Goal: Task Accomplishment & Management: Complete application form

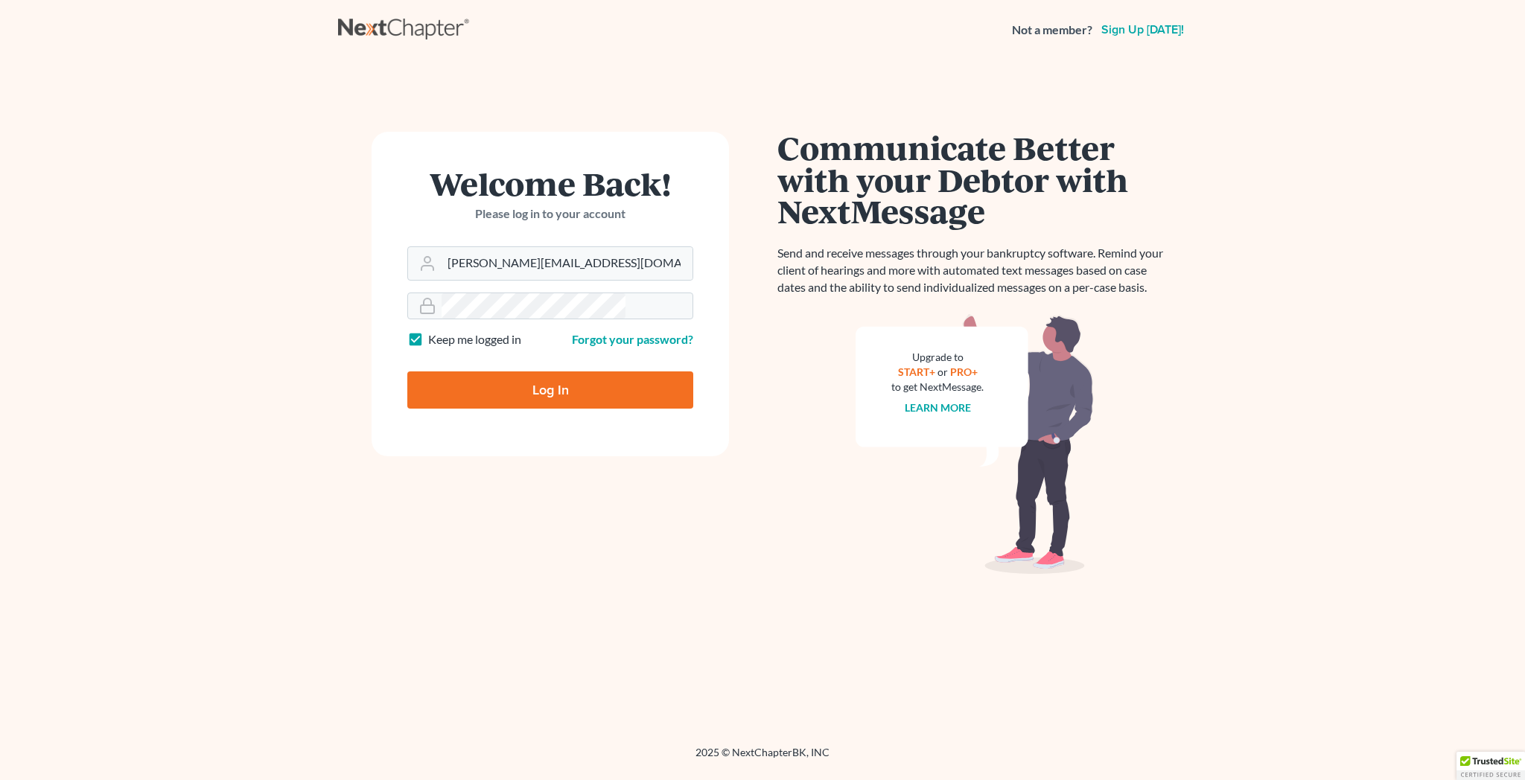
type input "[PERSON_NAME][EMAIL_ADDRESS][DOMAIN_NAME]"
click at [531, 372] on input "Log In" at bounding box center [550, 390] width 286 height 37
type input "Thinking..."
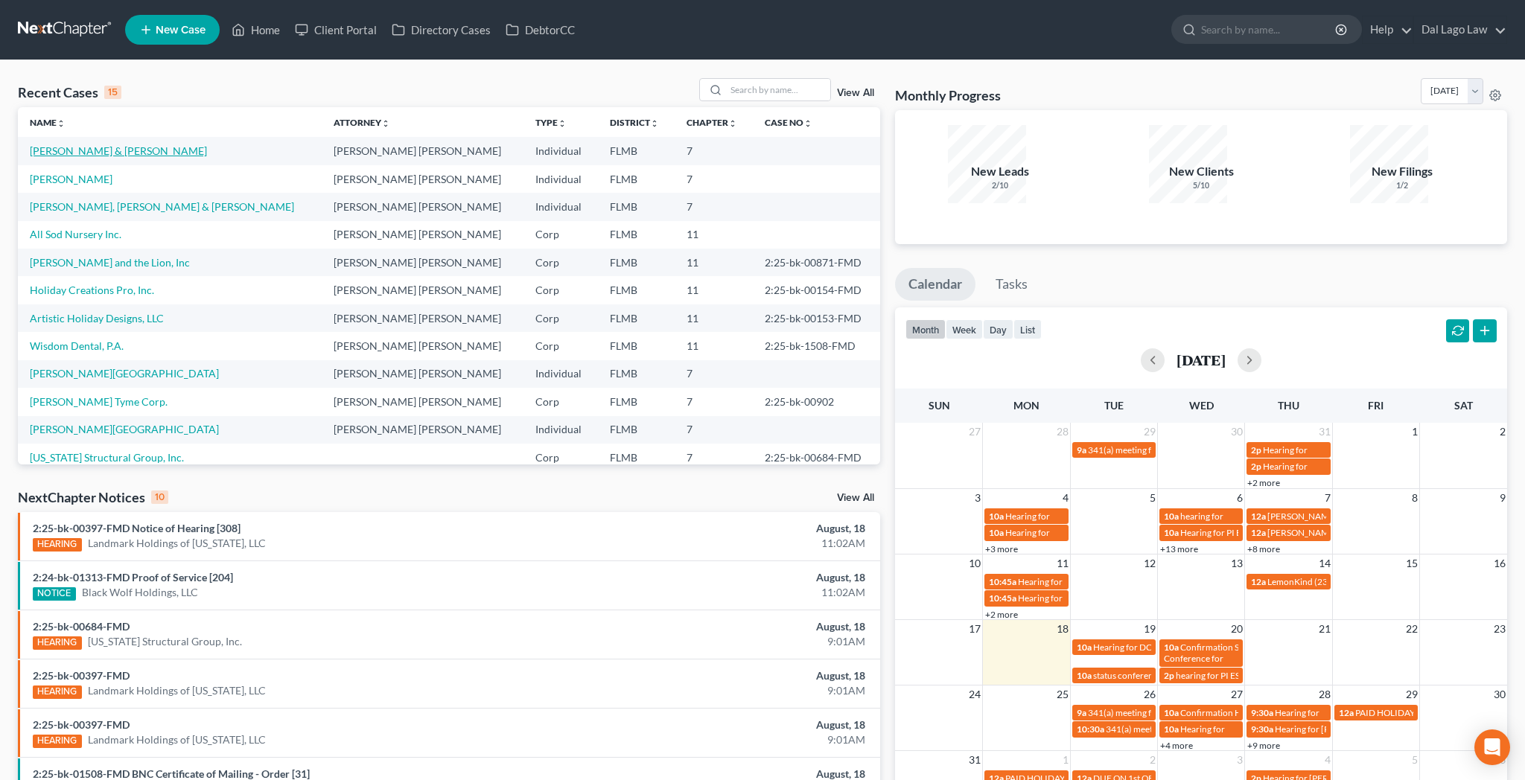
click at [37, 144] on link "[PERSON_NAME] & [PERSON_NAME]" at bounding box center [118, 150] width 177 height 13
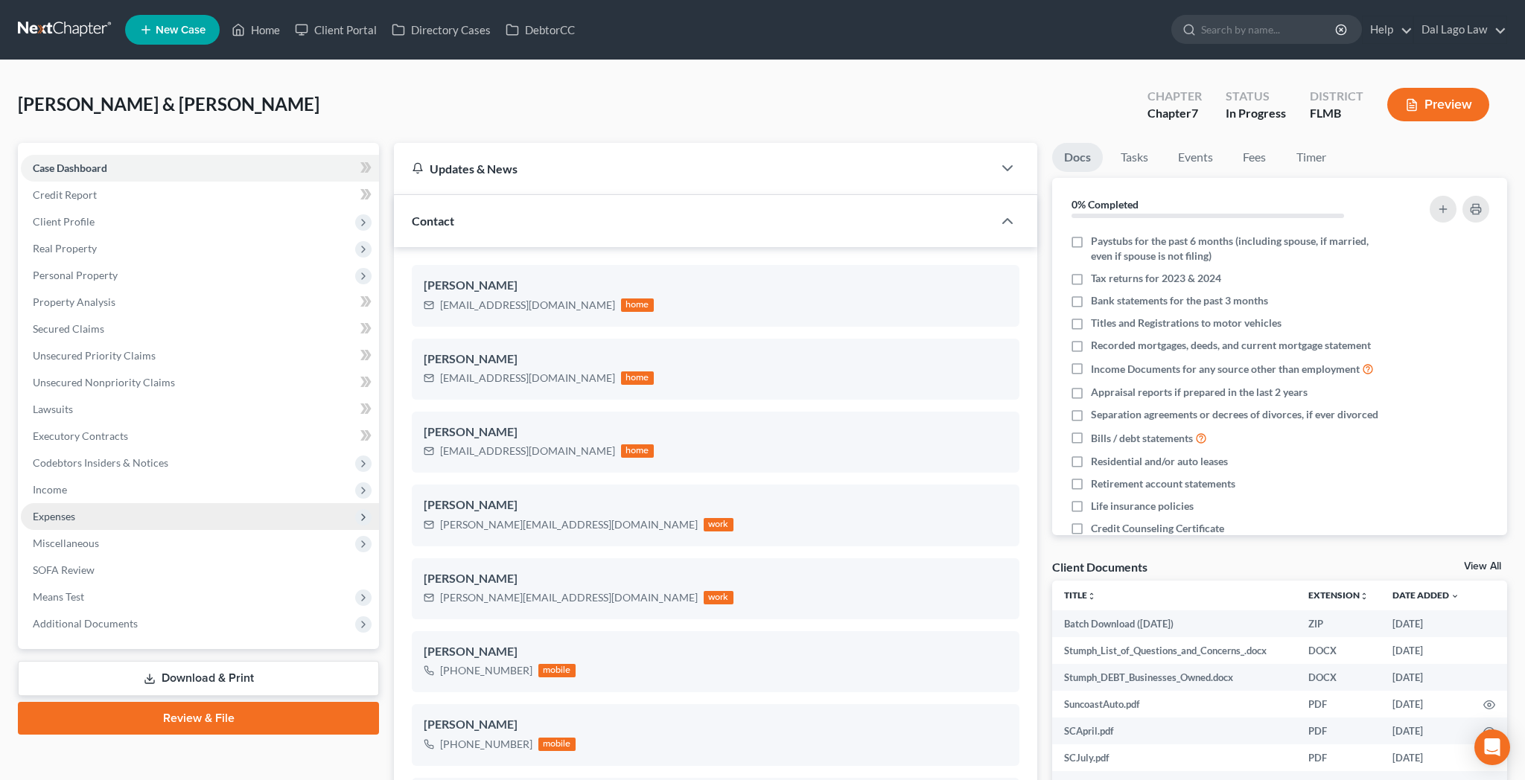
click at [50, 510] on span "Expenses" at bounding box center [54, 516] width 42 height 13
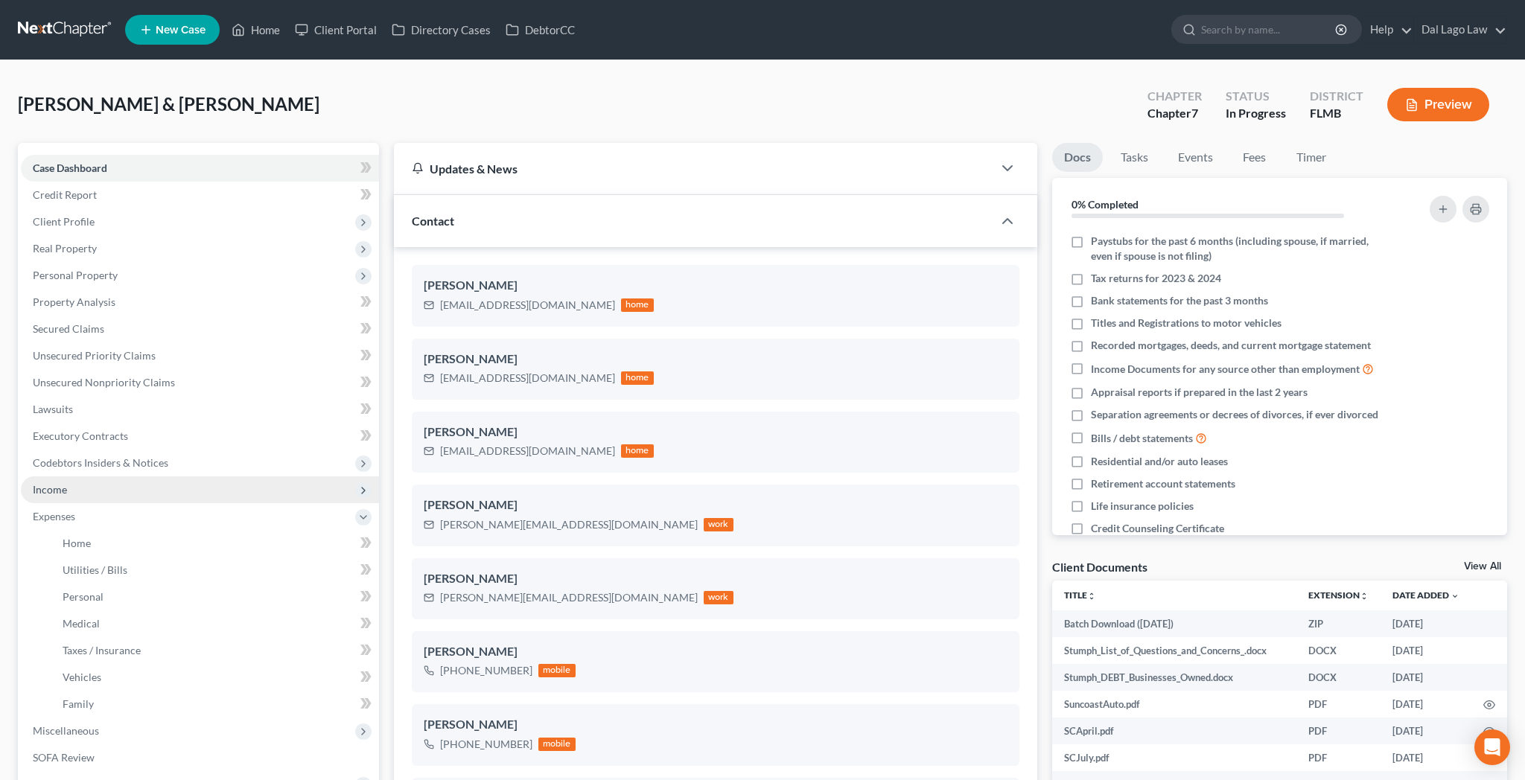
click at [55, 477] on span "Income" at bounding box center [200, 490] width 358 height 27
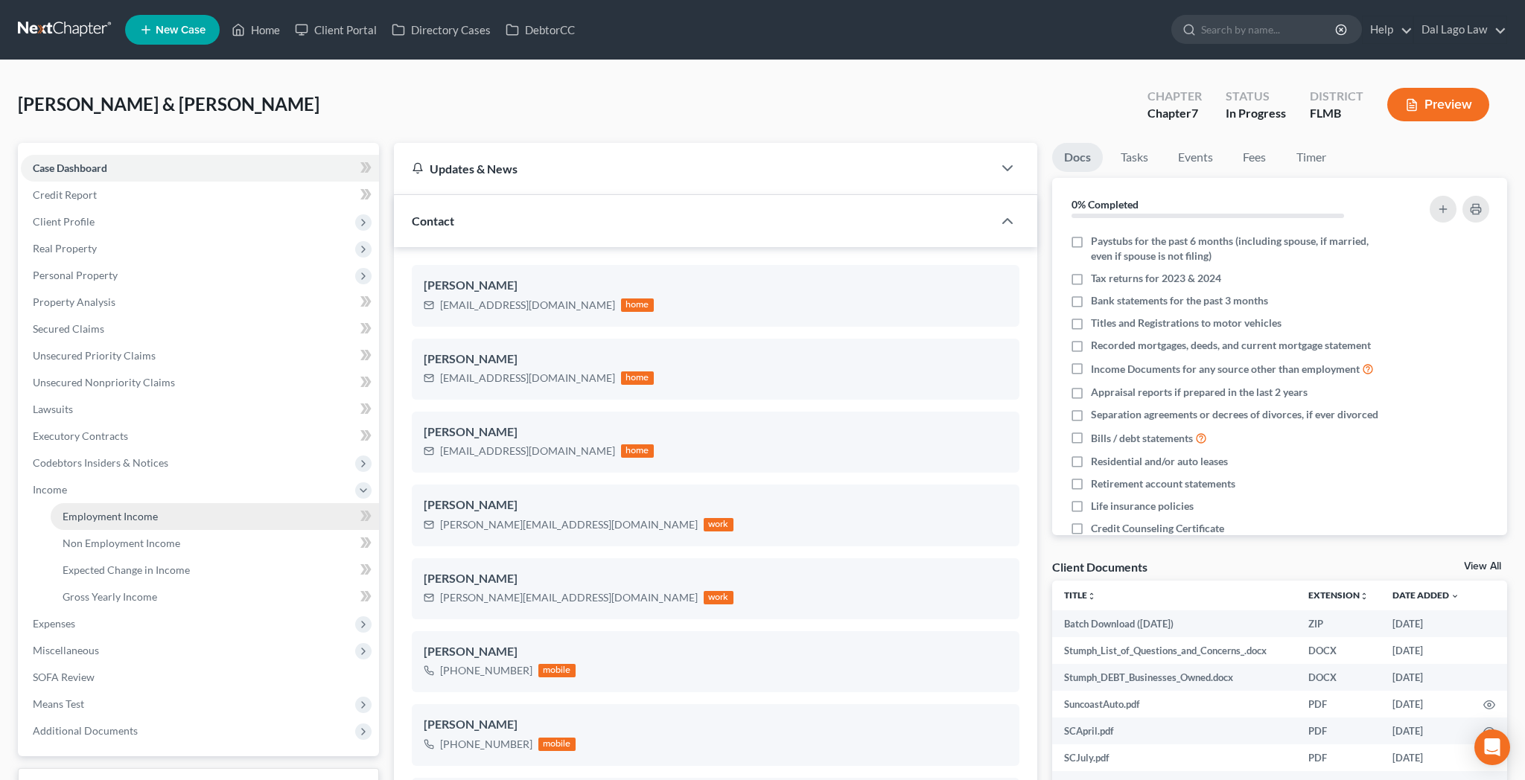
click at [70, 510] on span "Employment Income" at bounding box center [110, 516] width 95 height 13
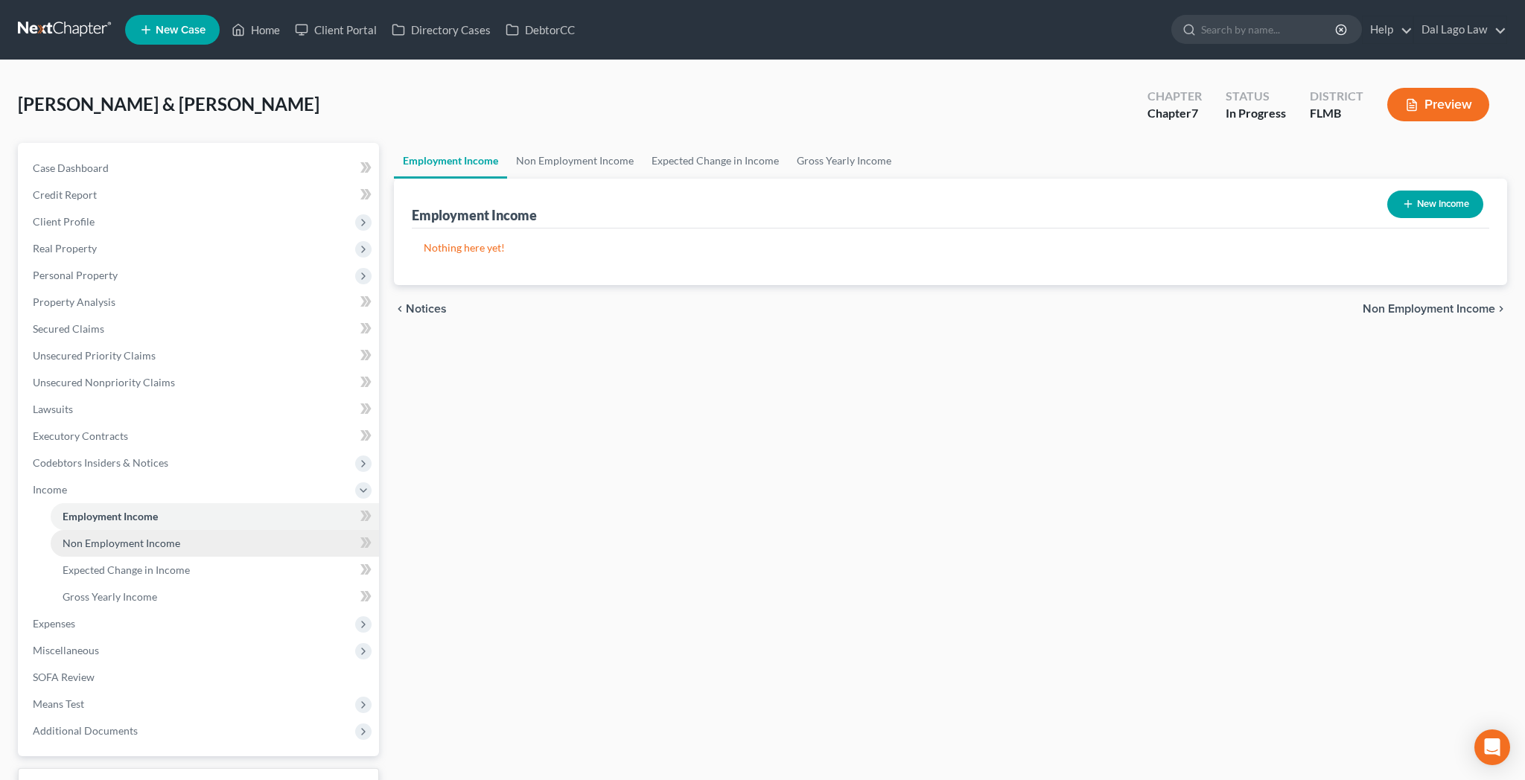
click at [80, 530] on link "Non Employment Income" at bounding box center [215, 543] width 328 height 27
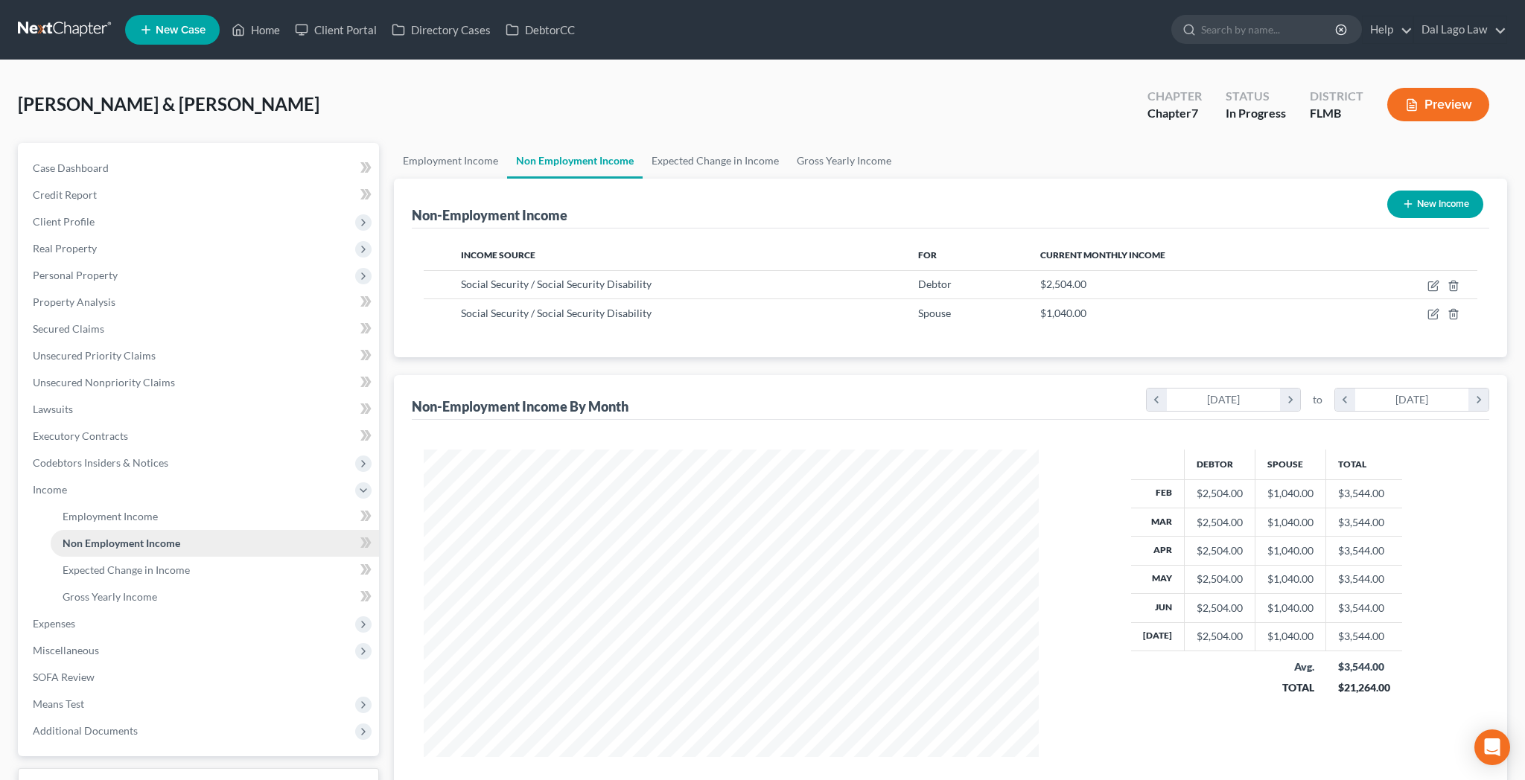
scroll to position [307, 644]
click at [90, 590] on span "Gross Yearly Income" at bounding box center [110, 596] width 95 height 13
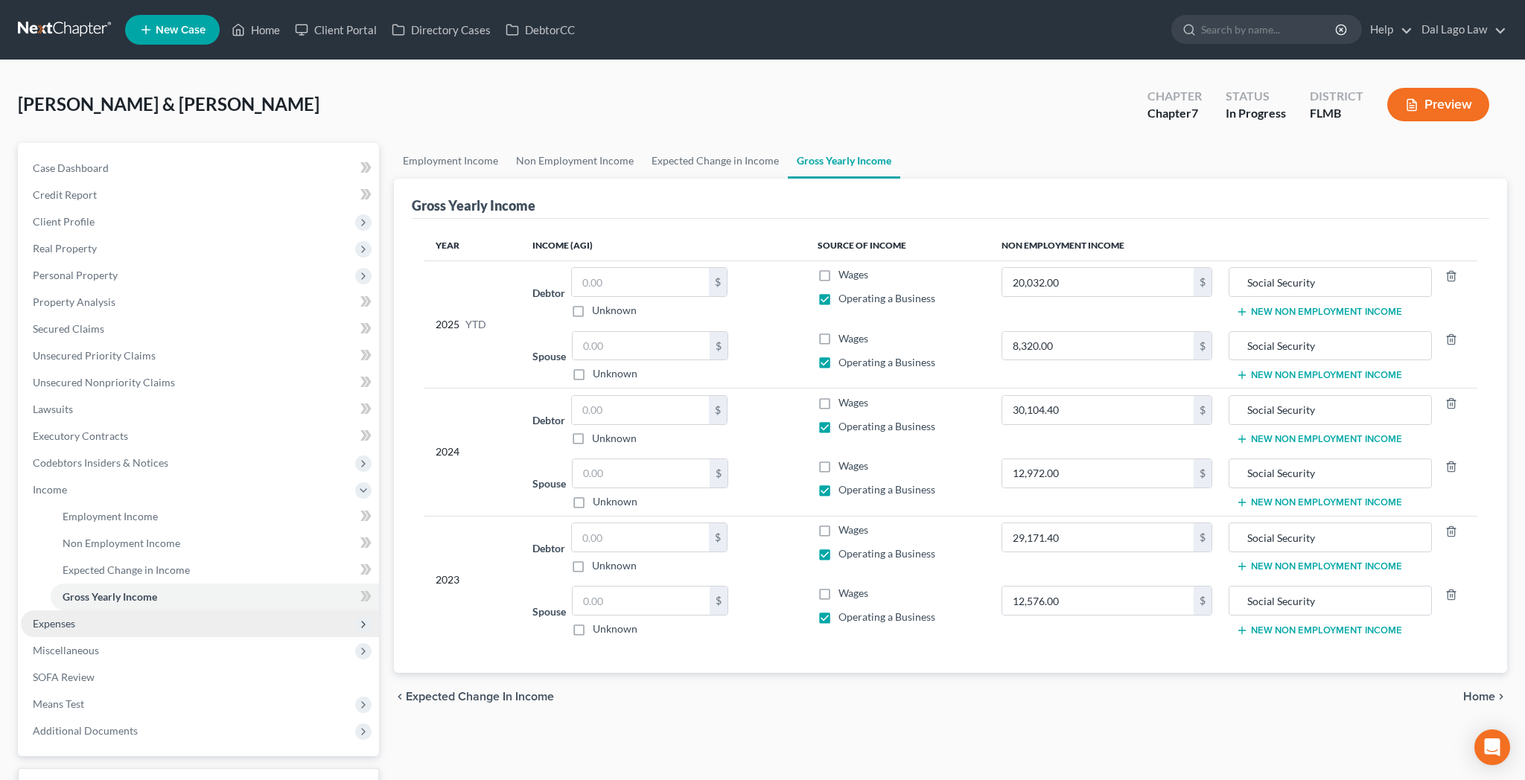
click at [60, 611] on span "Expenses" at bounding box center [200, 624] width 358 height 27
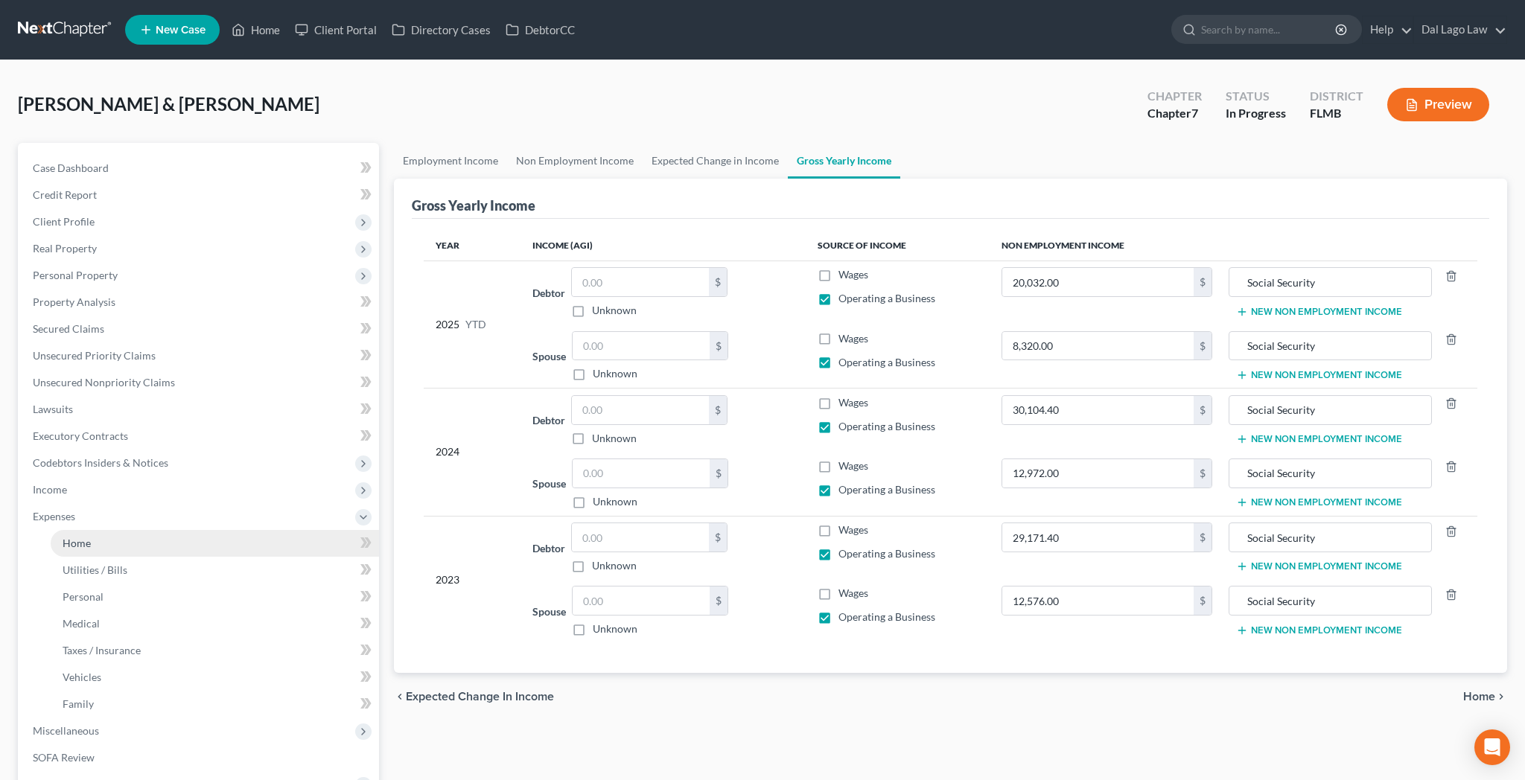
click at [63, 537] on span "Home" at bounding box center [77, 543] width 28 height 13
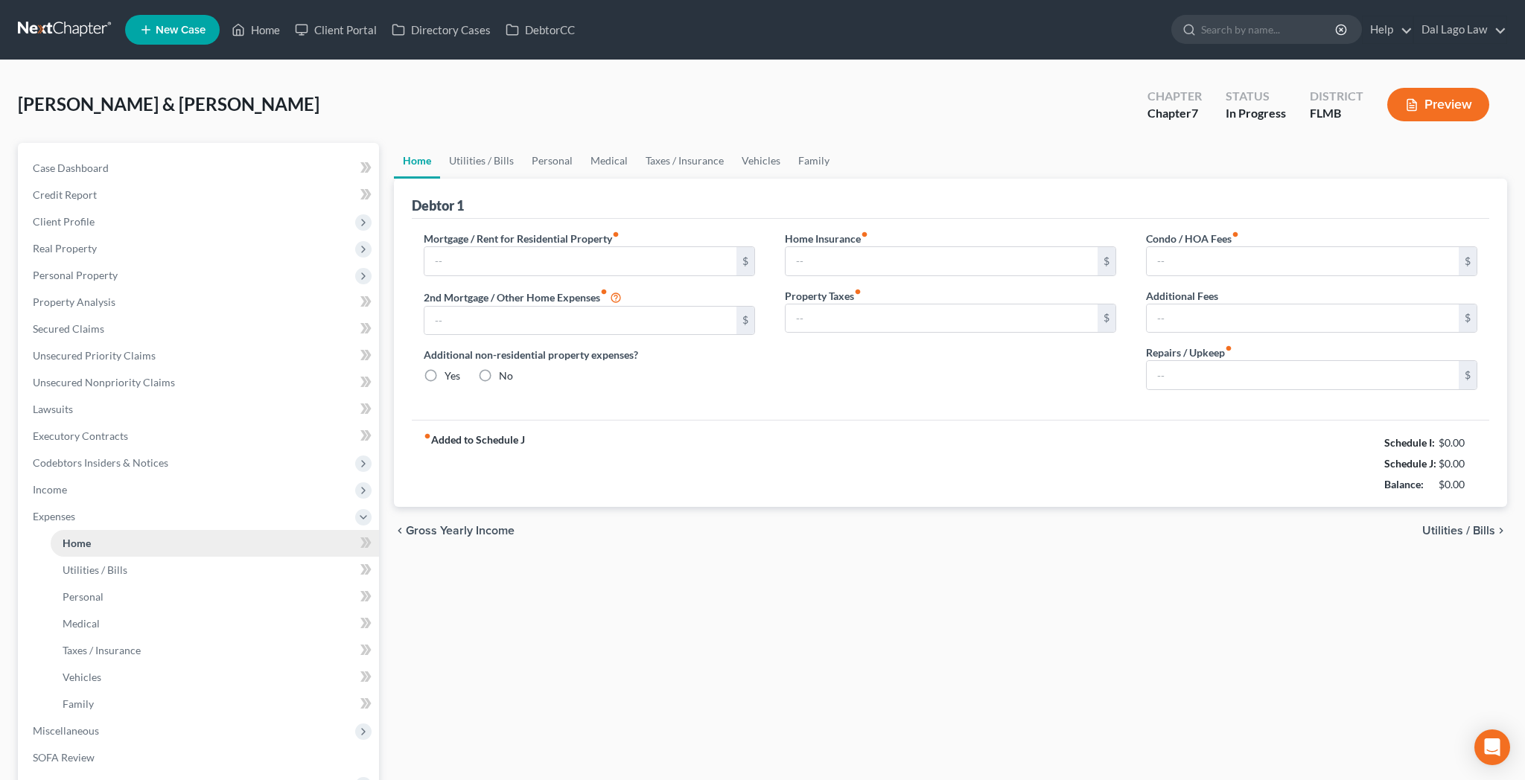
type input "3,027.61"
type input "841.00"
radio input "true"
type input "0.00"
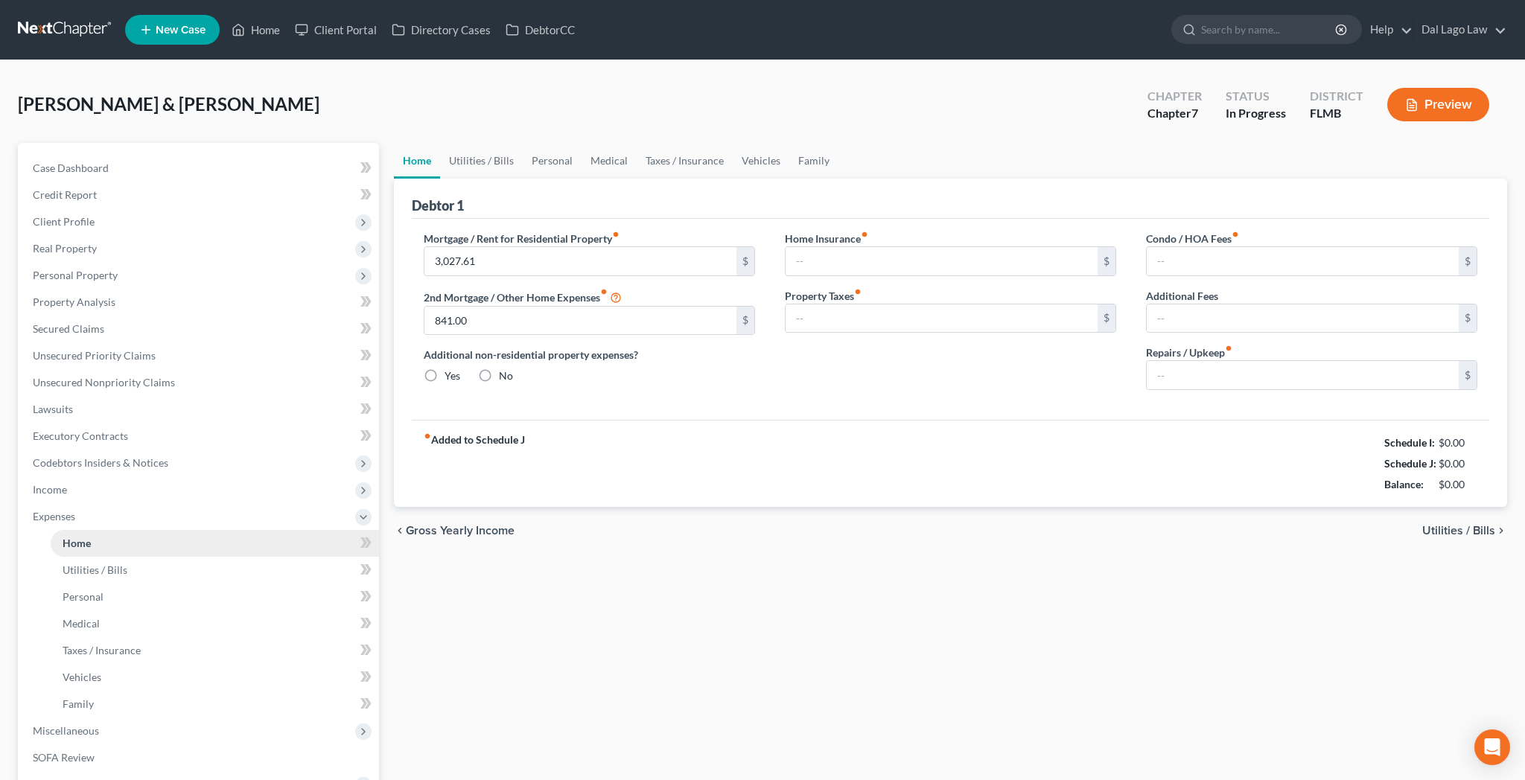
type input "469.00"
type input "0.00"
type input "200.00"
click at [448, 143] on link "Utilities / Bills" at bounding box center [481, 161] width 83 height 36
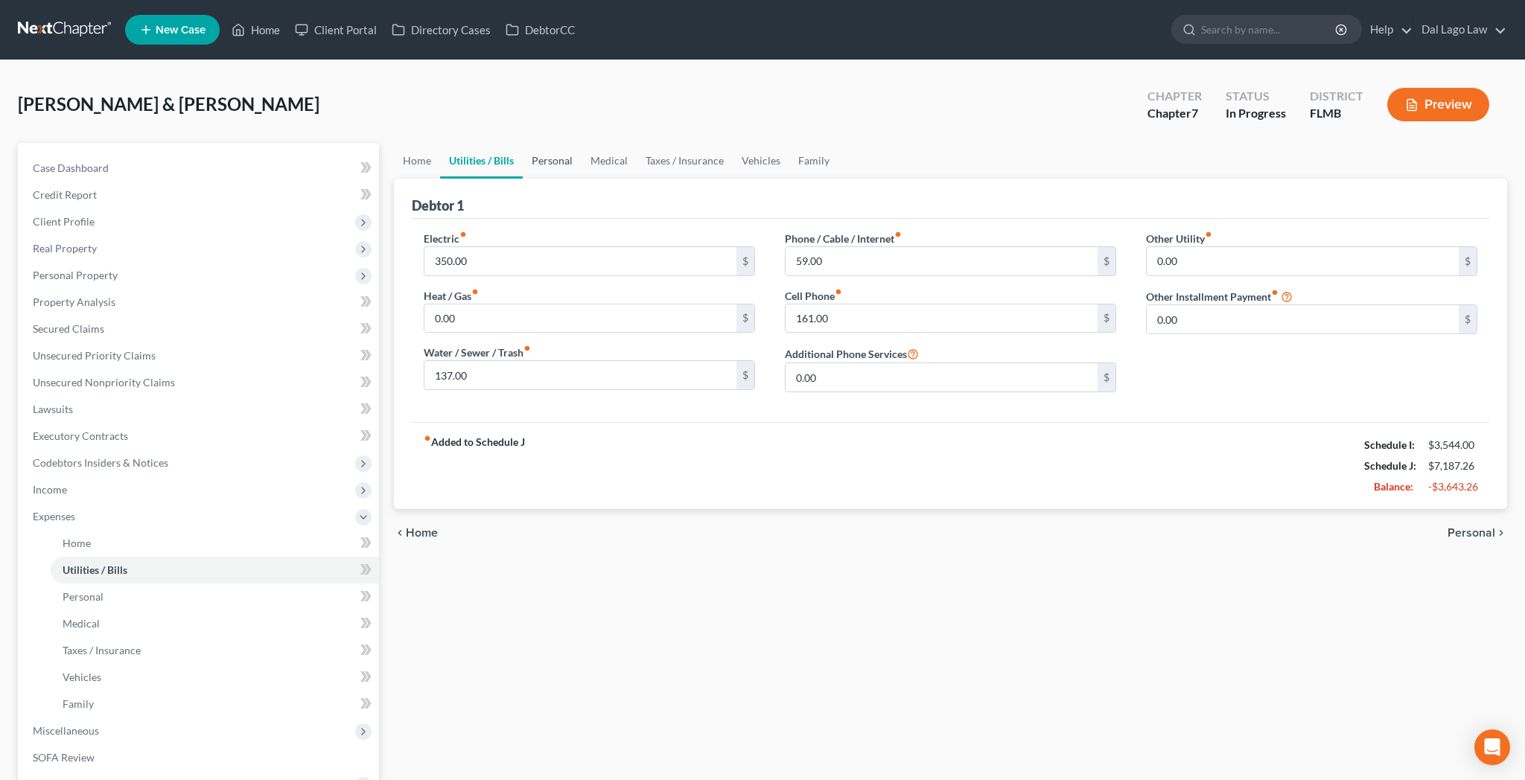
click at [523, 143] on link "Personal" at bounding box center [552, 161] width 59 height 36
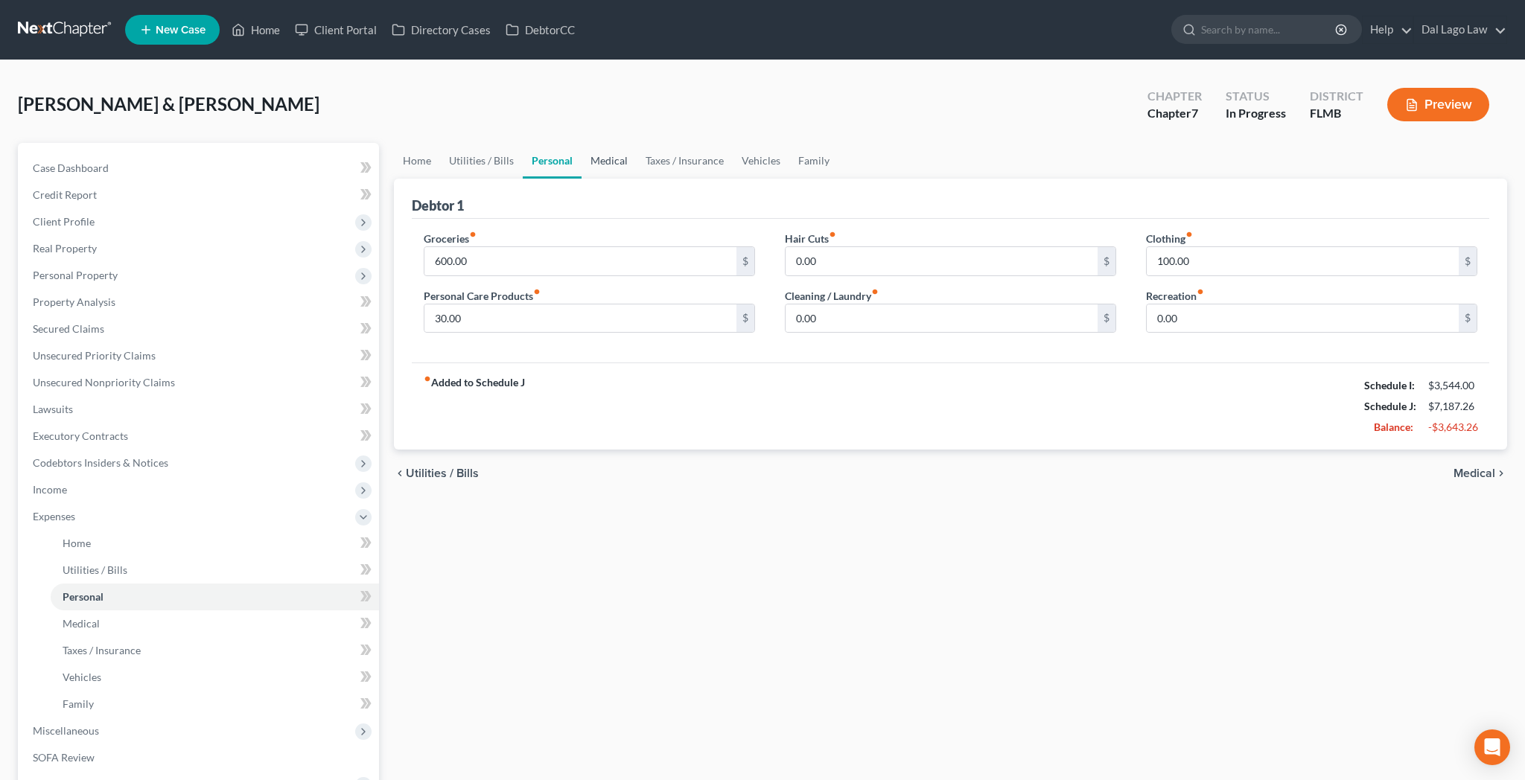
click at [582, 143] on link "Medical" at bounding box center [609, 161] width 55 height 36
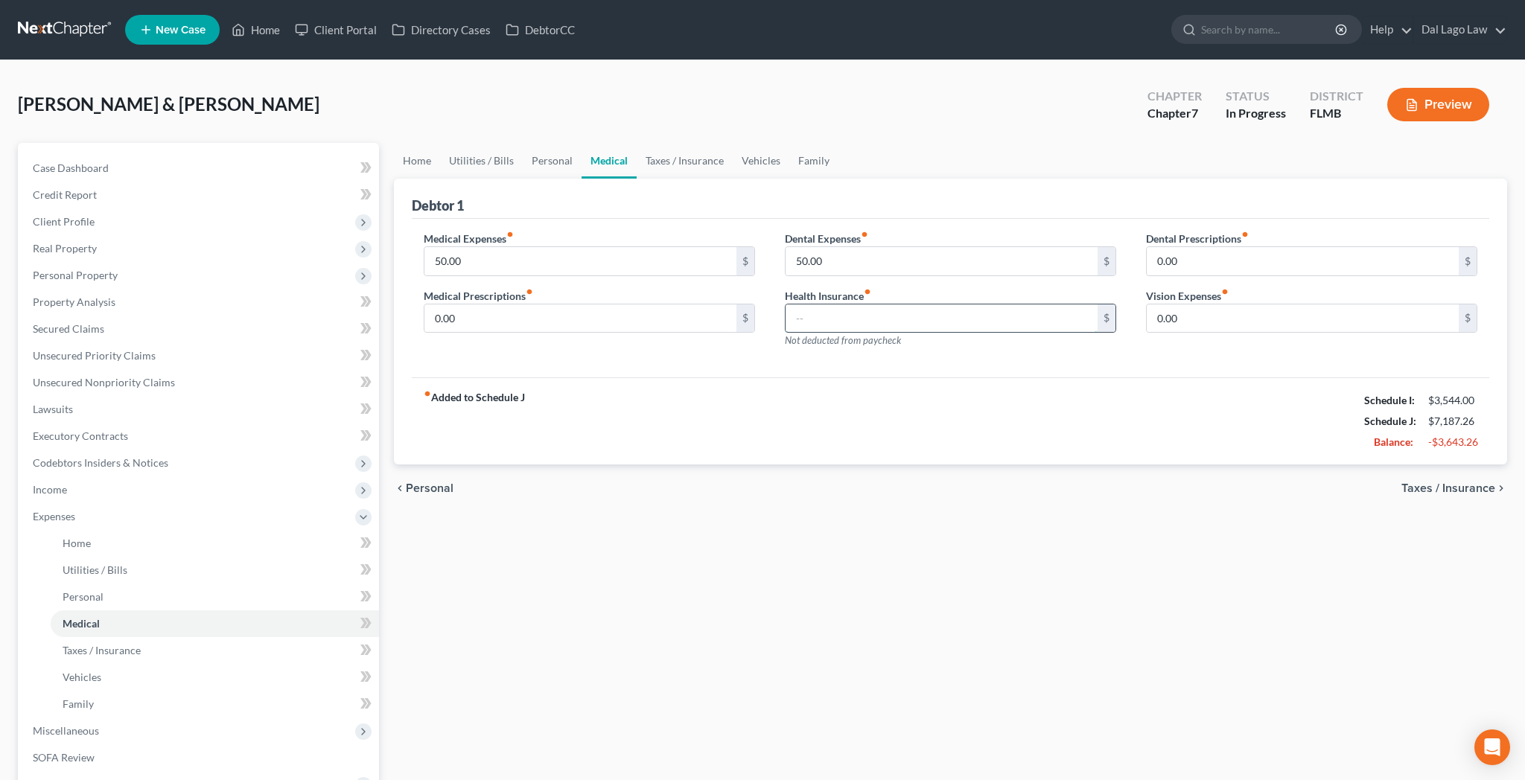
click at [835, 305] on input "text" at bounding box center [942, 319] width 312 height 28
type input "59.70"
click at [637, 143] on link "Taxes / Insurance" at bounding box center [685, 161] width 96 height 36
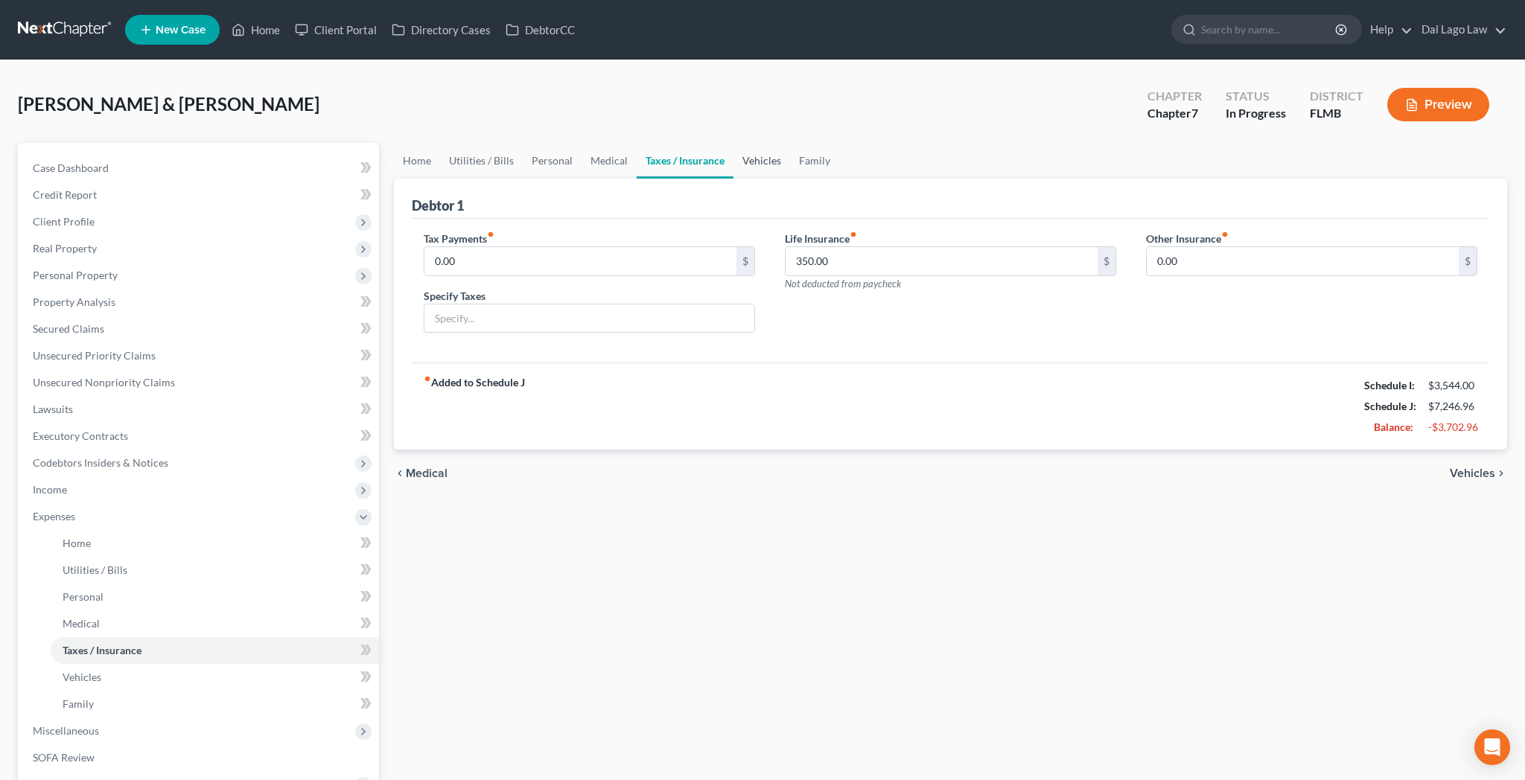
click at [733, 143] on link "Vehicles" at bounding box center [761, 161] width 57 height 36
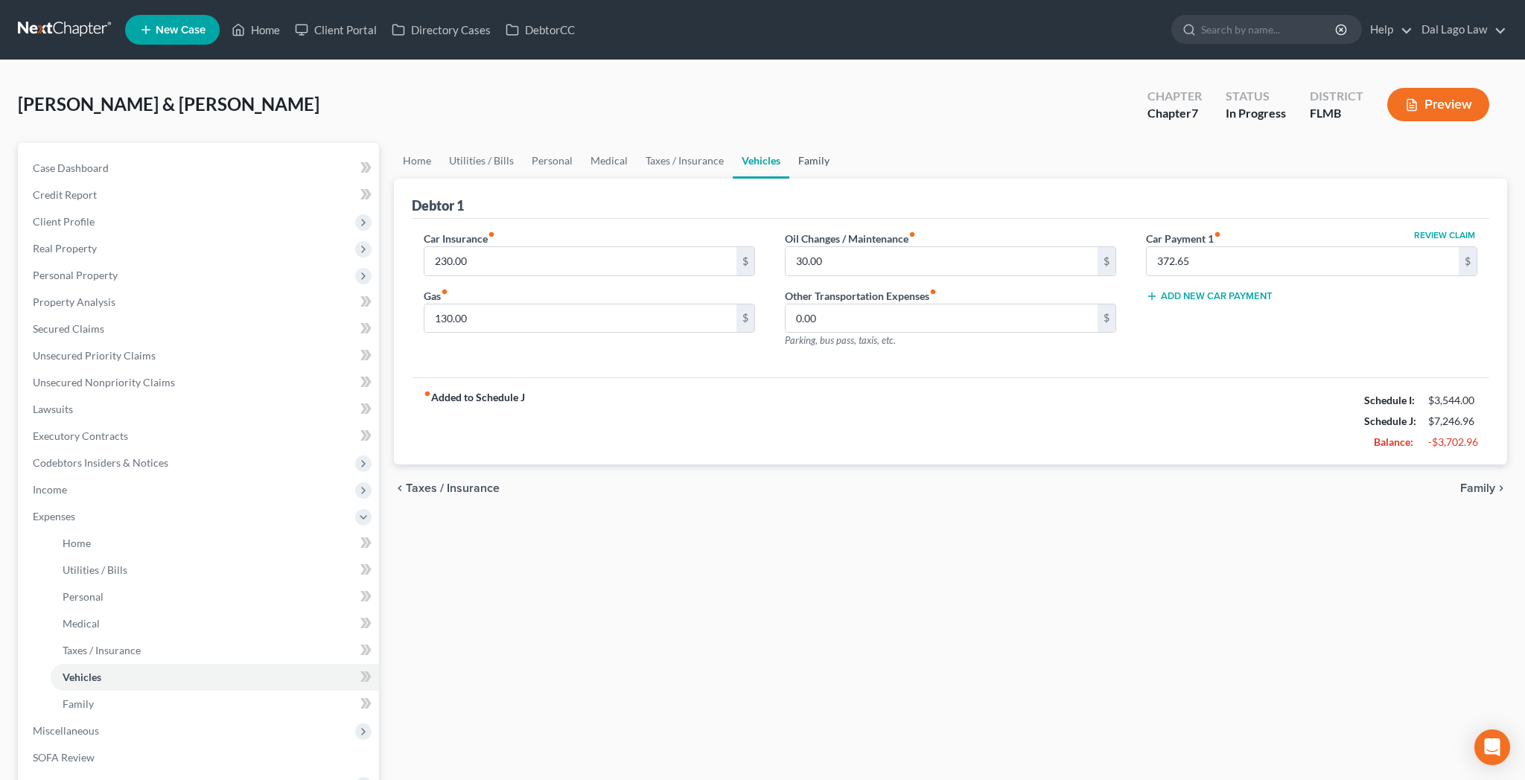
click at [789, 143] on link "Family" at bounding box center [813, 161] width 49 height 36
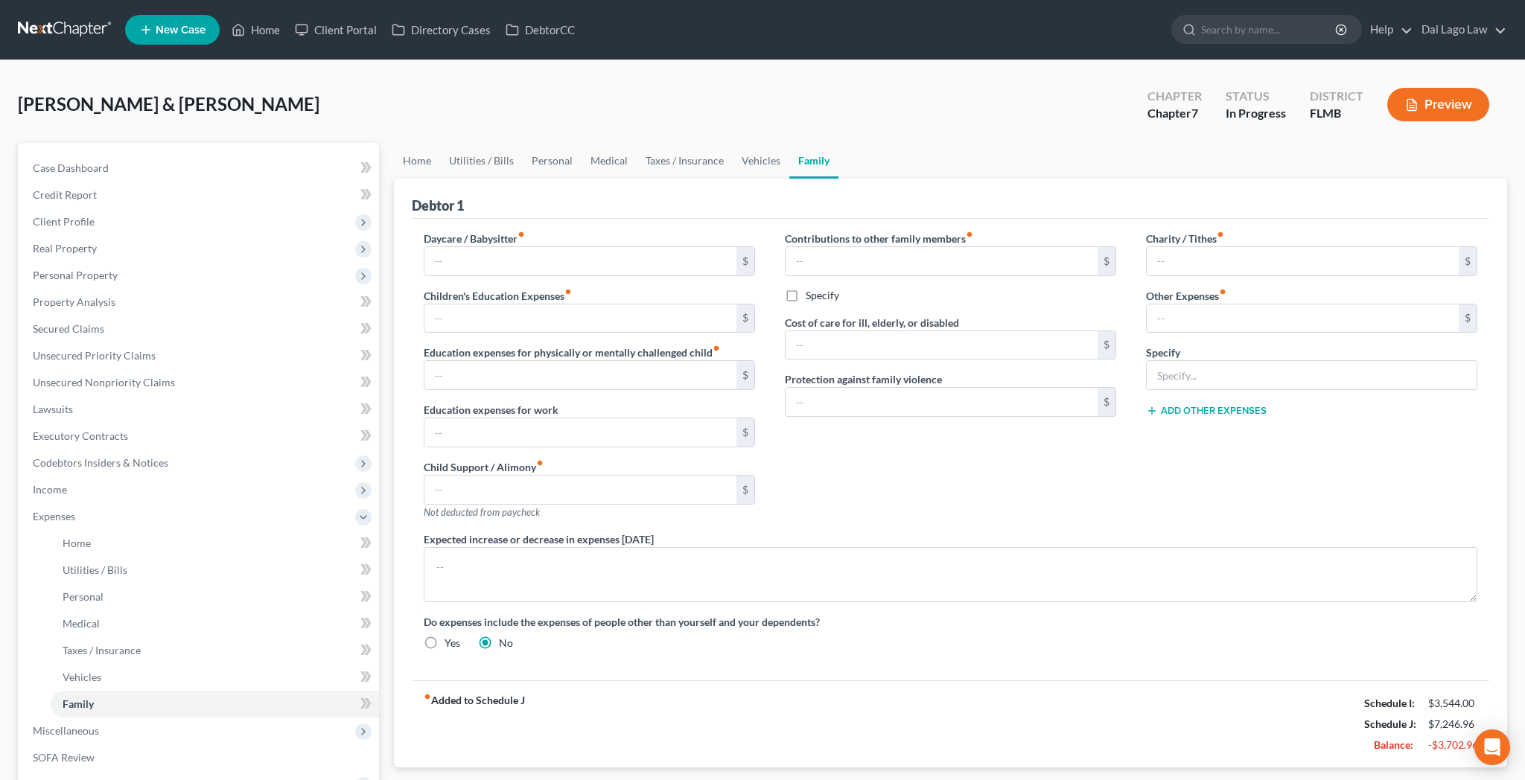
click at [1399, 780] on span "Attorney / Credit Counseling Fees" at bounding box center [1404, 792] width 181 height 12
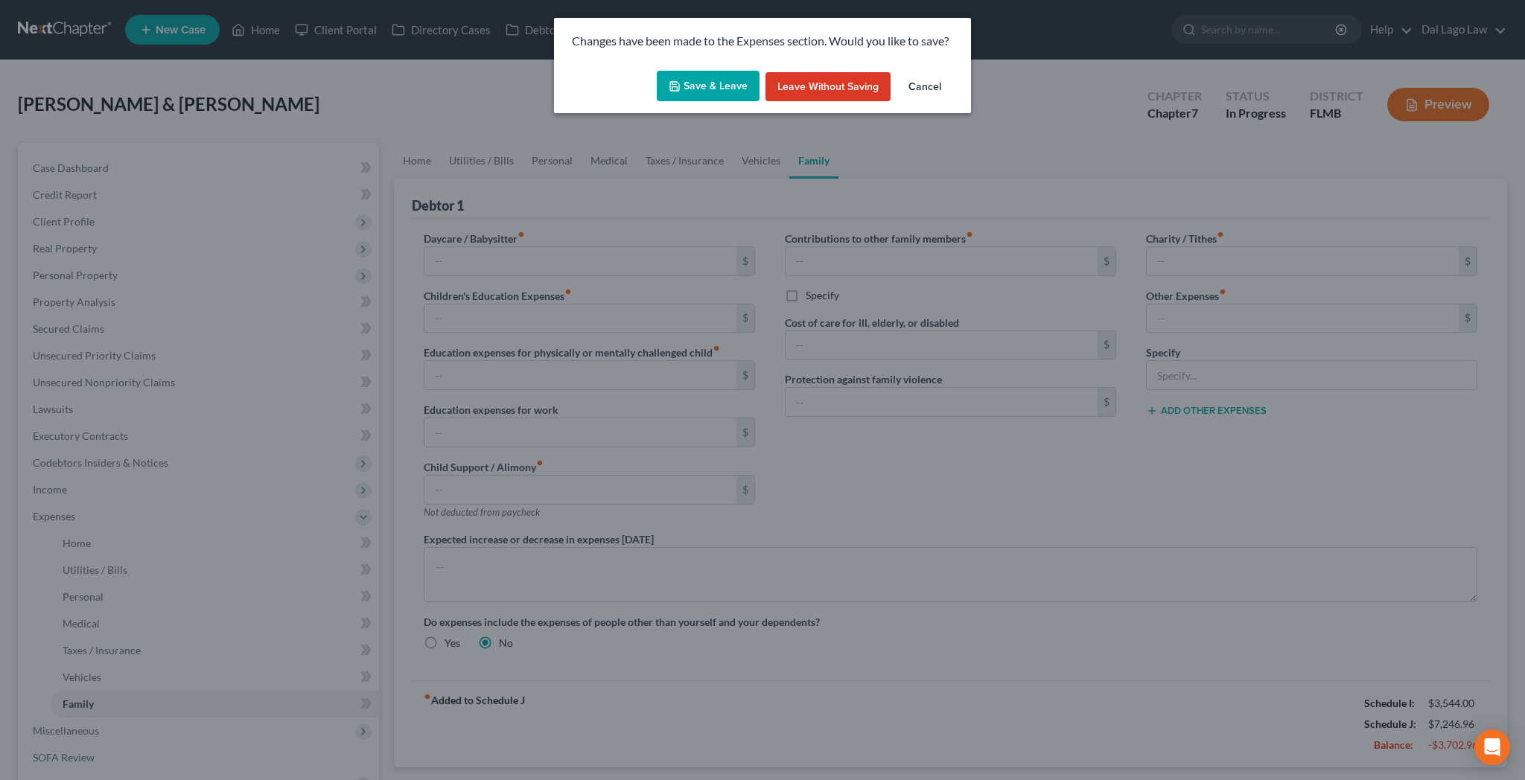
click at [730, 71] on button "Save & Leave" at bounding box center [708, 86] width 103 height 31
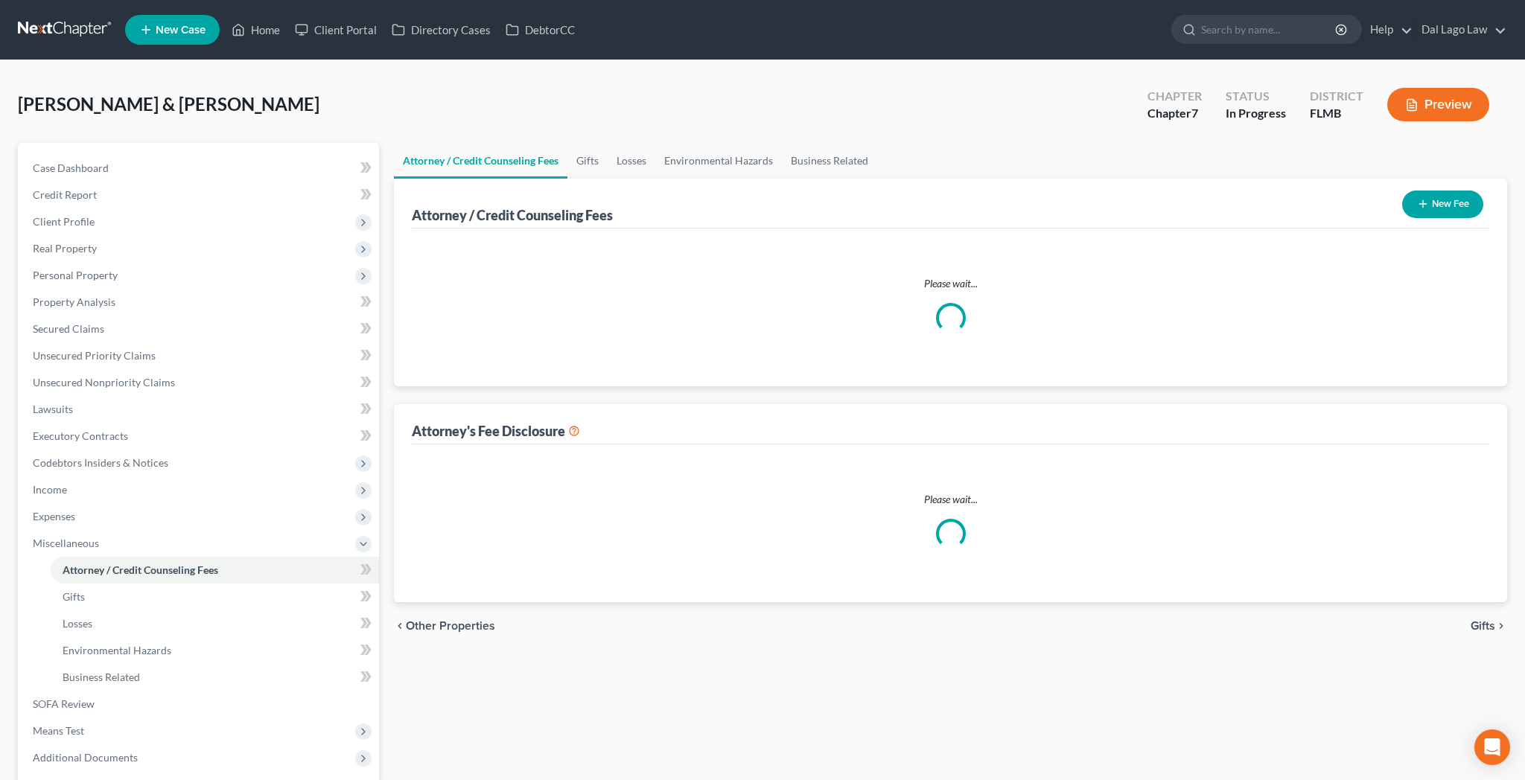
select select "3"
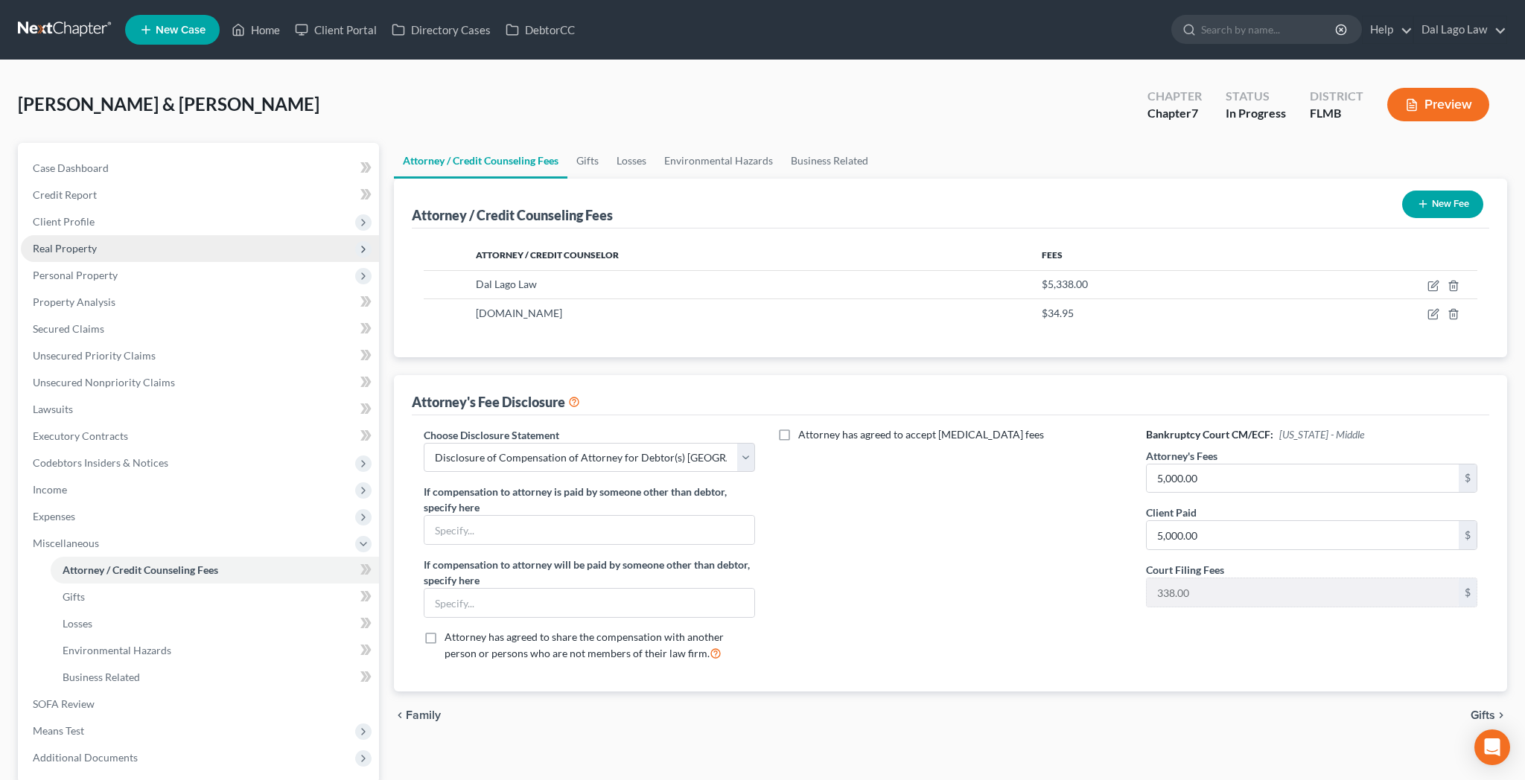
click at [79, 235] on span "Real Property" at bounding box center [200, 248] width 358 height 27
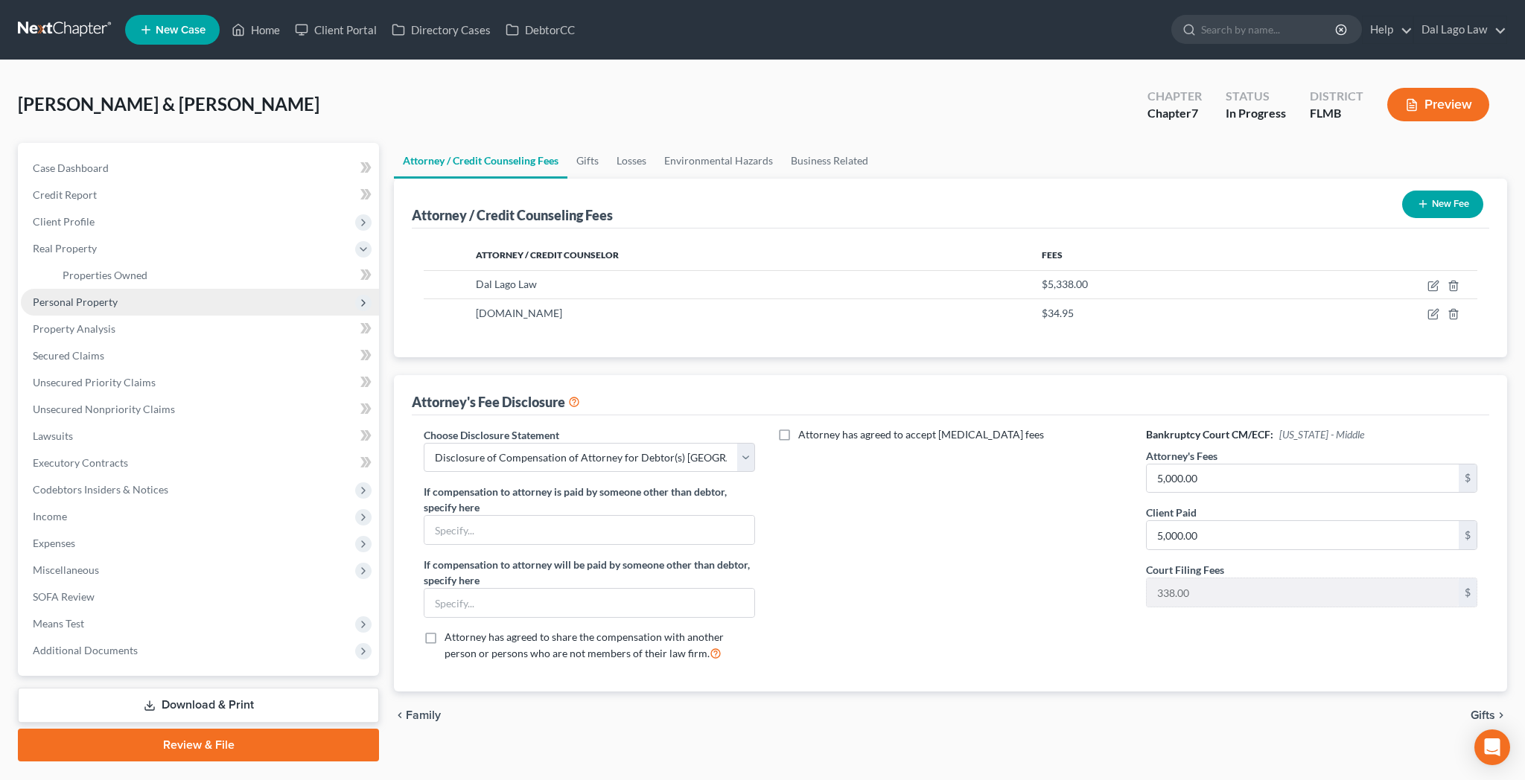
click at [71, 296] on span "Personal Property" at bounding box center [75, 302] width 85 height 13
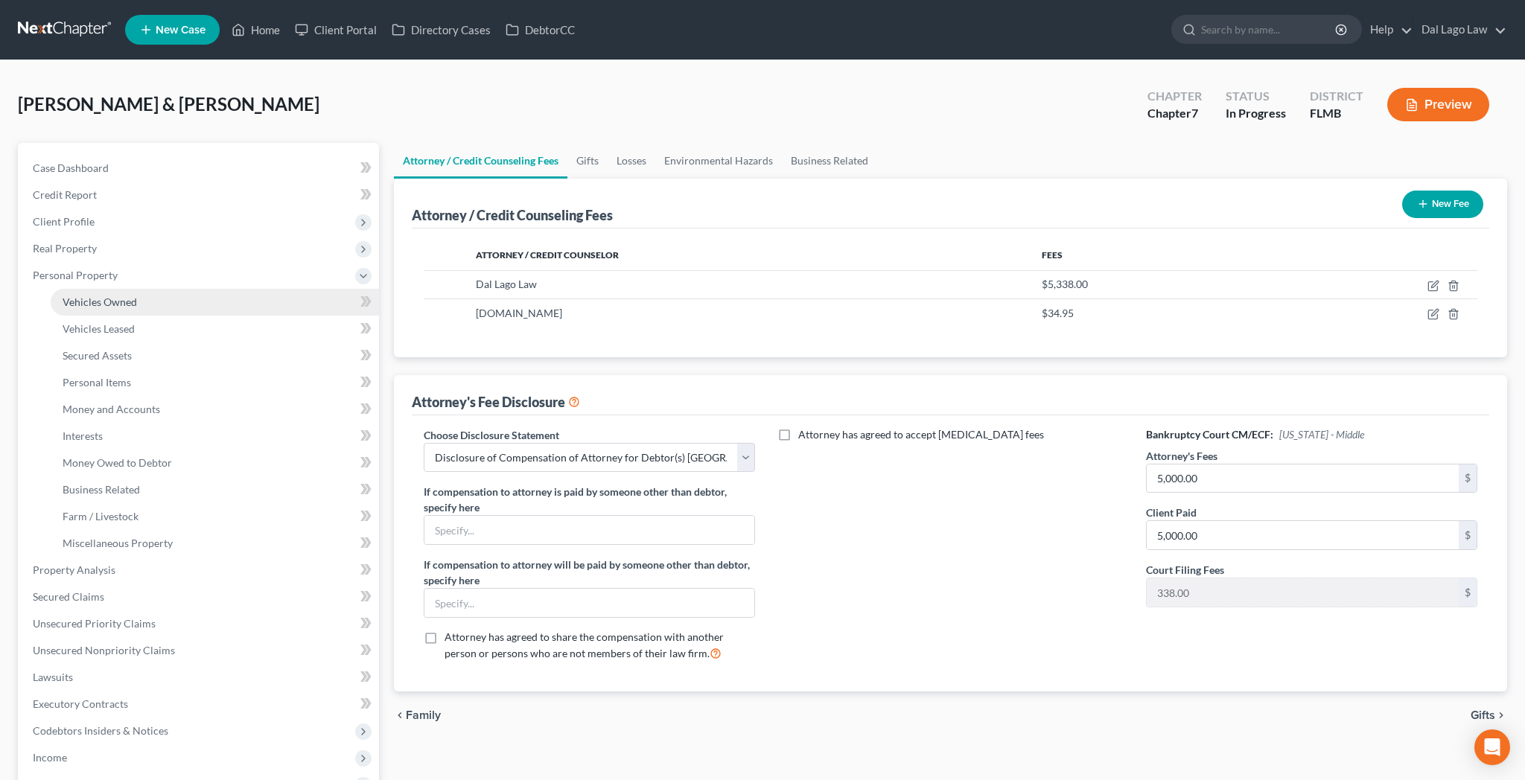
click at [82, 296] on span "Vehicles Owned" at bounding box center [100, 302] width 74 height 13
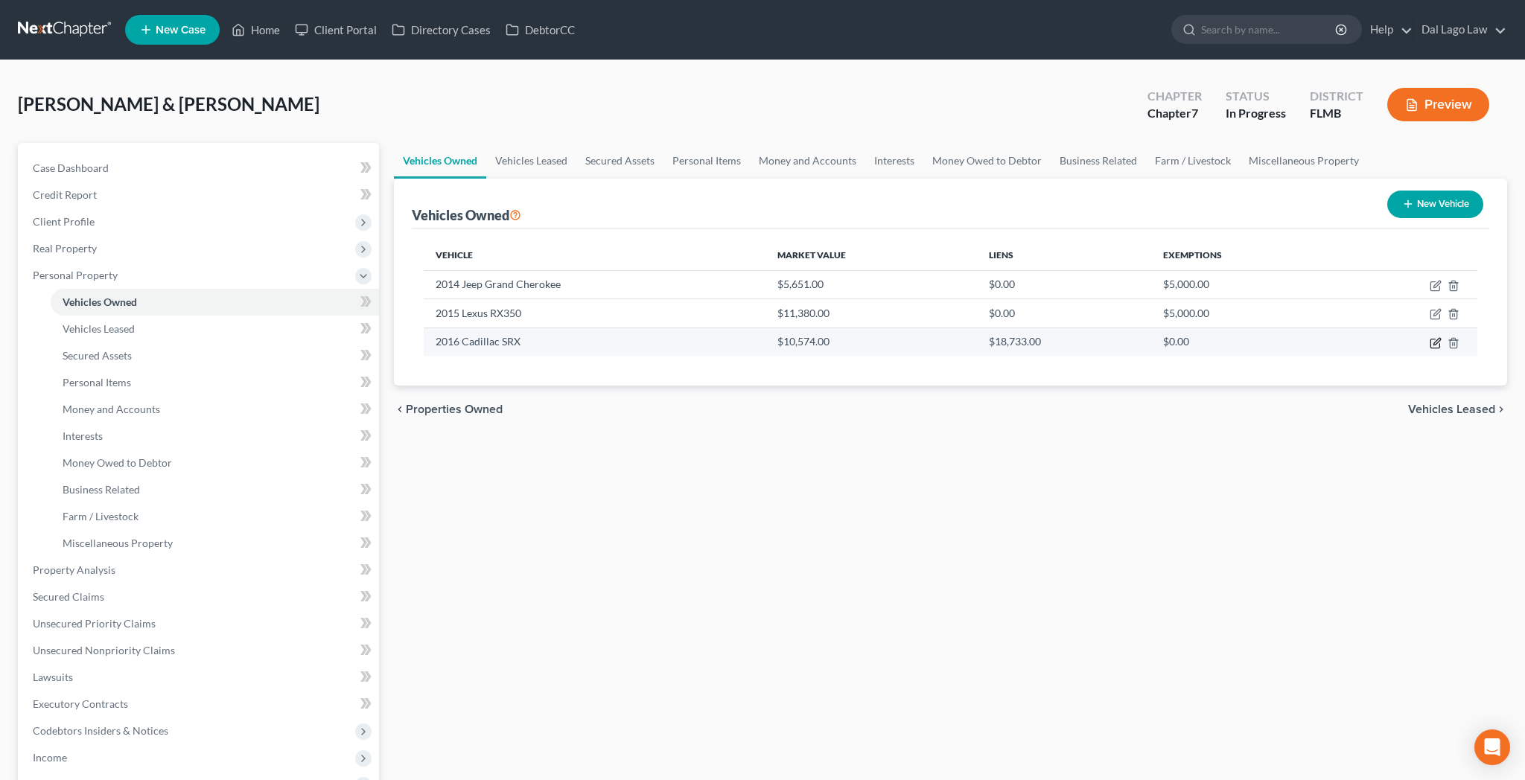
click at [1442, 337] on icon "button" at bounding box center [1436, 343] width 12 height 12
select select "0"
select select "10"
select select "2"
select select "1"
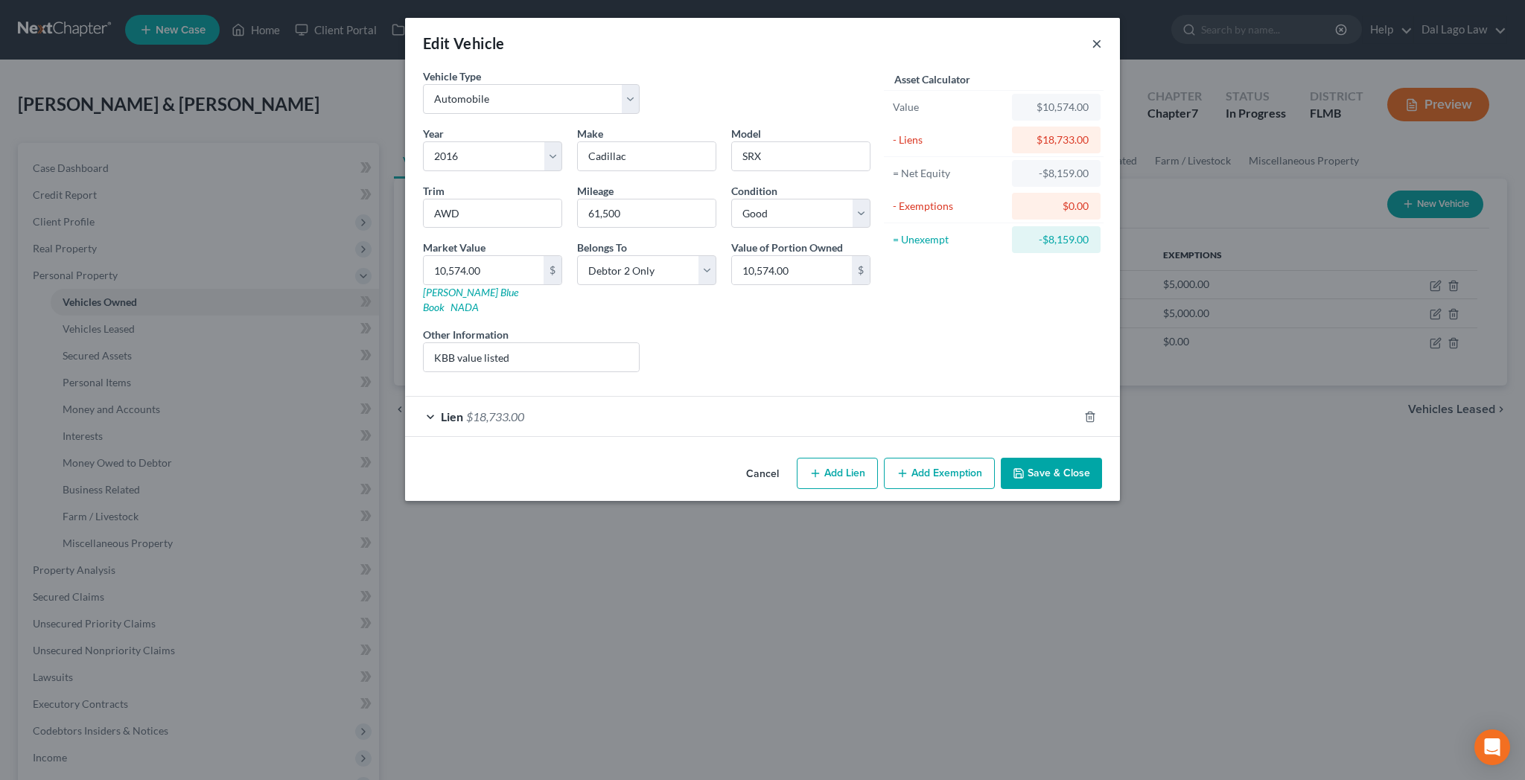
click at [1092, 34] on button "×" at bounding box center [1097, 43] width 10 height 18
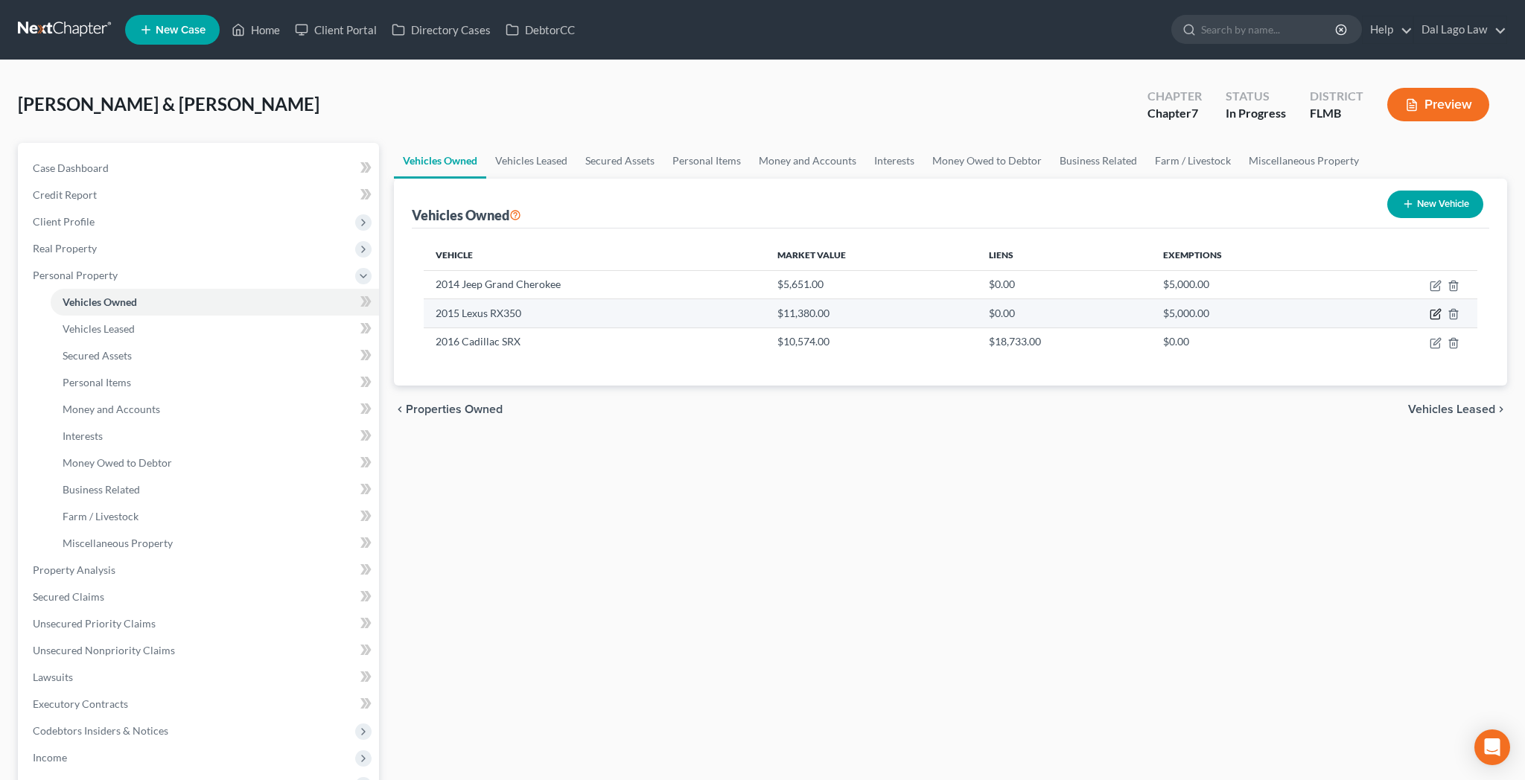
click at [1439, 311] on icon "button" at bounding box center [1434, 315] width 9 height 9
select select "0"
select select "11"
select select "2"
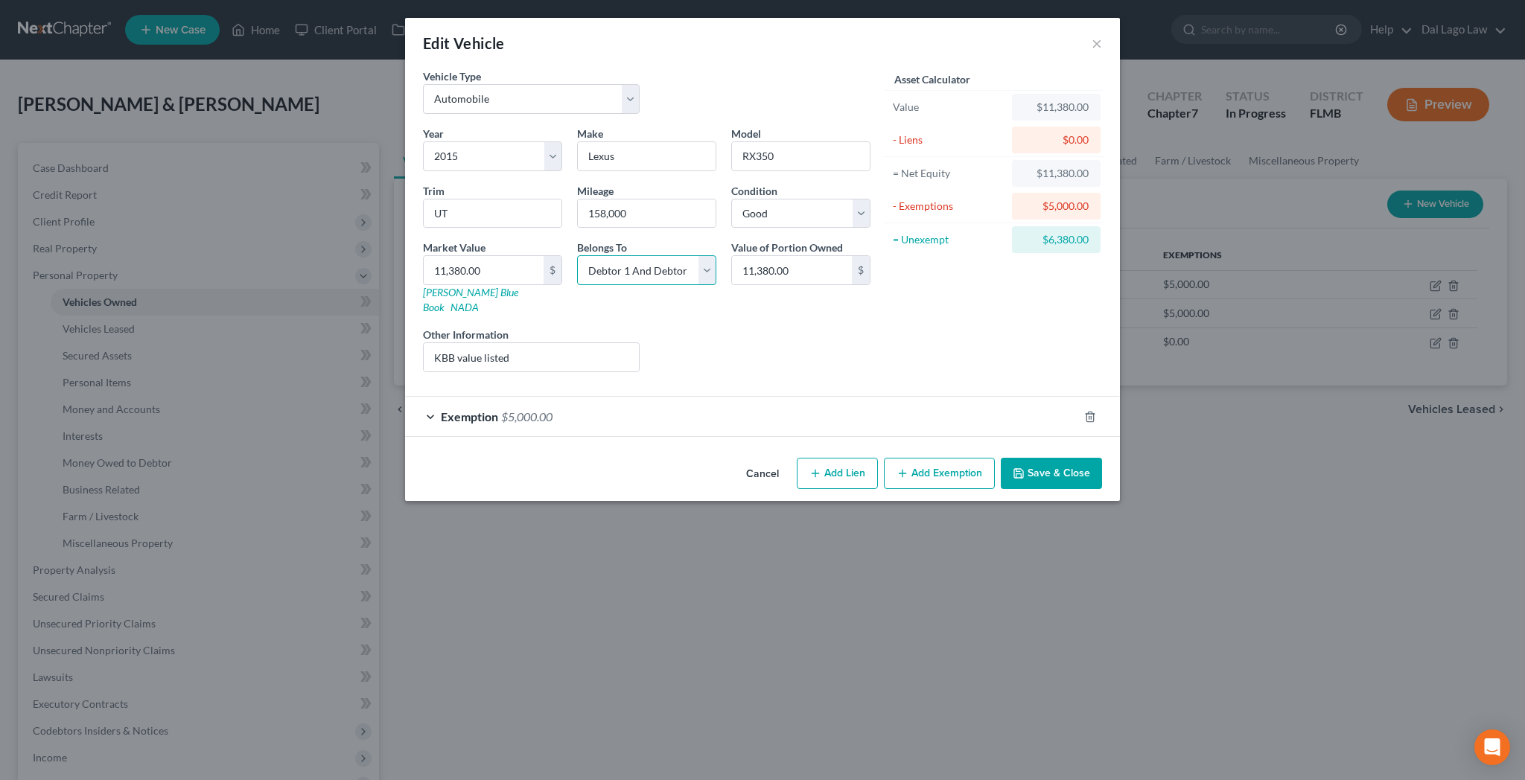
select select "0"
click option "Debtor 1 Only" at bounding box center [0, 0] width 0 height 0
click at [1001, 458] on button "Save & Close" at bounding box center [1051, 473] width 101 height 31
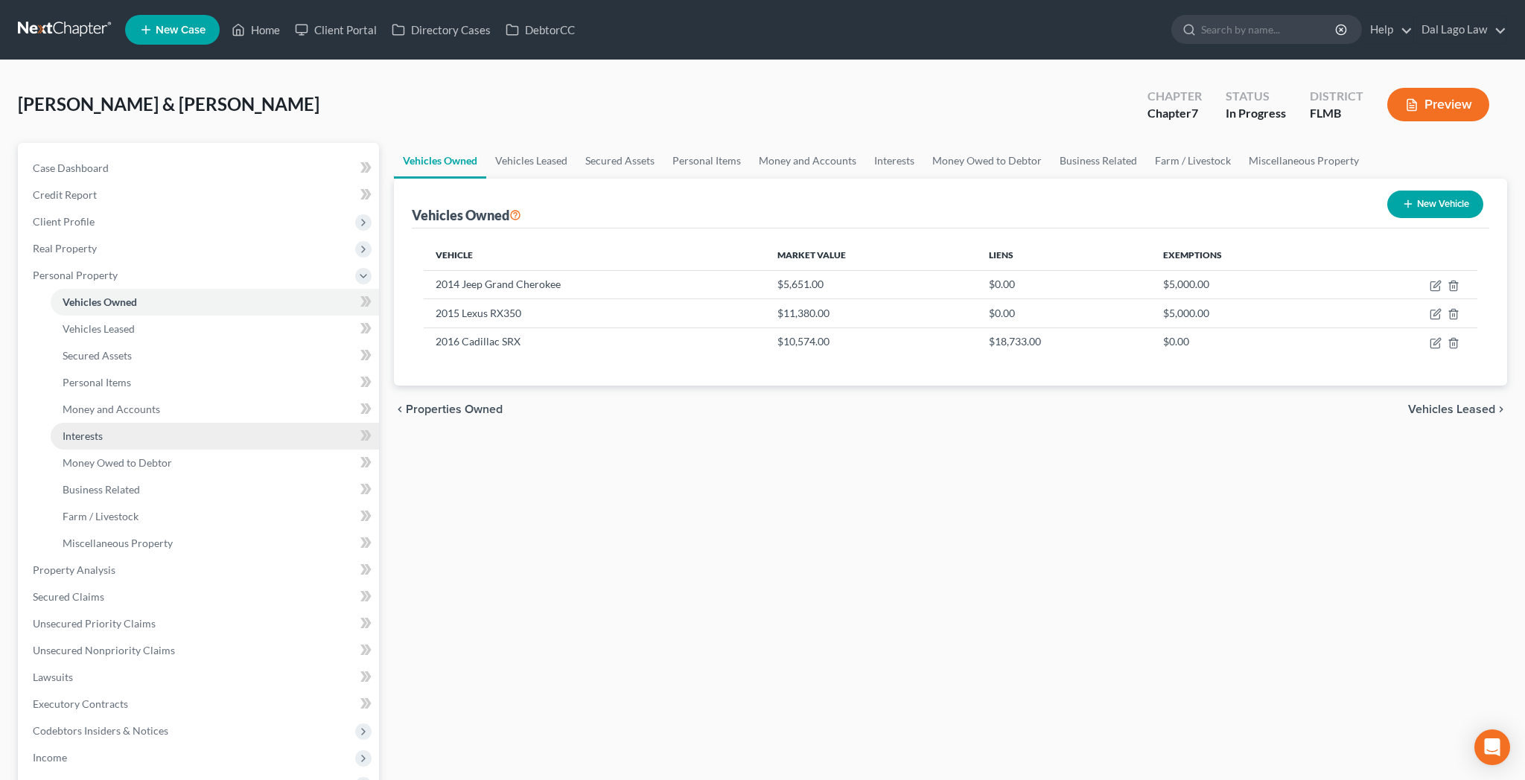
click at [82, 430] on span "Interests" at bounding box center [83, 436] width 40 height 13
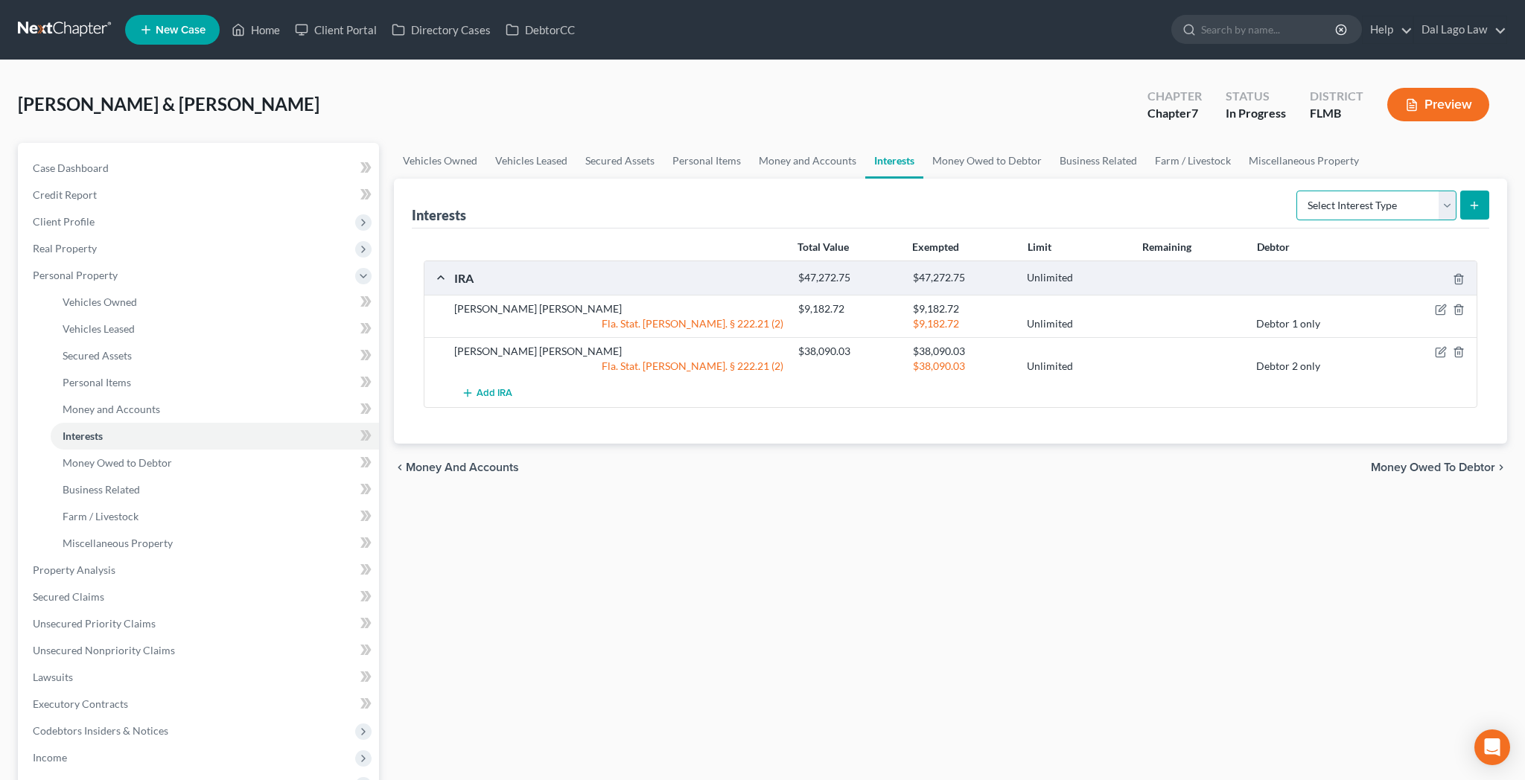
click at [1457, 191] on select "Select Interest Type 401K Annuity Bond Education IRA Government Bond Government…" at bounding box center [1376, 206] width 160 height 30
select select "term_life_insurance"
click option "Term Life Insurance" at bounding box center [0, 0] width 0 height 0
click at [1480, 200] on icon "submit" at bounding box center [1474, 206] width 12 height 12
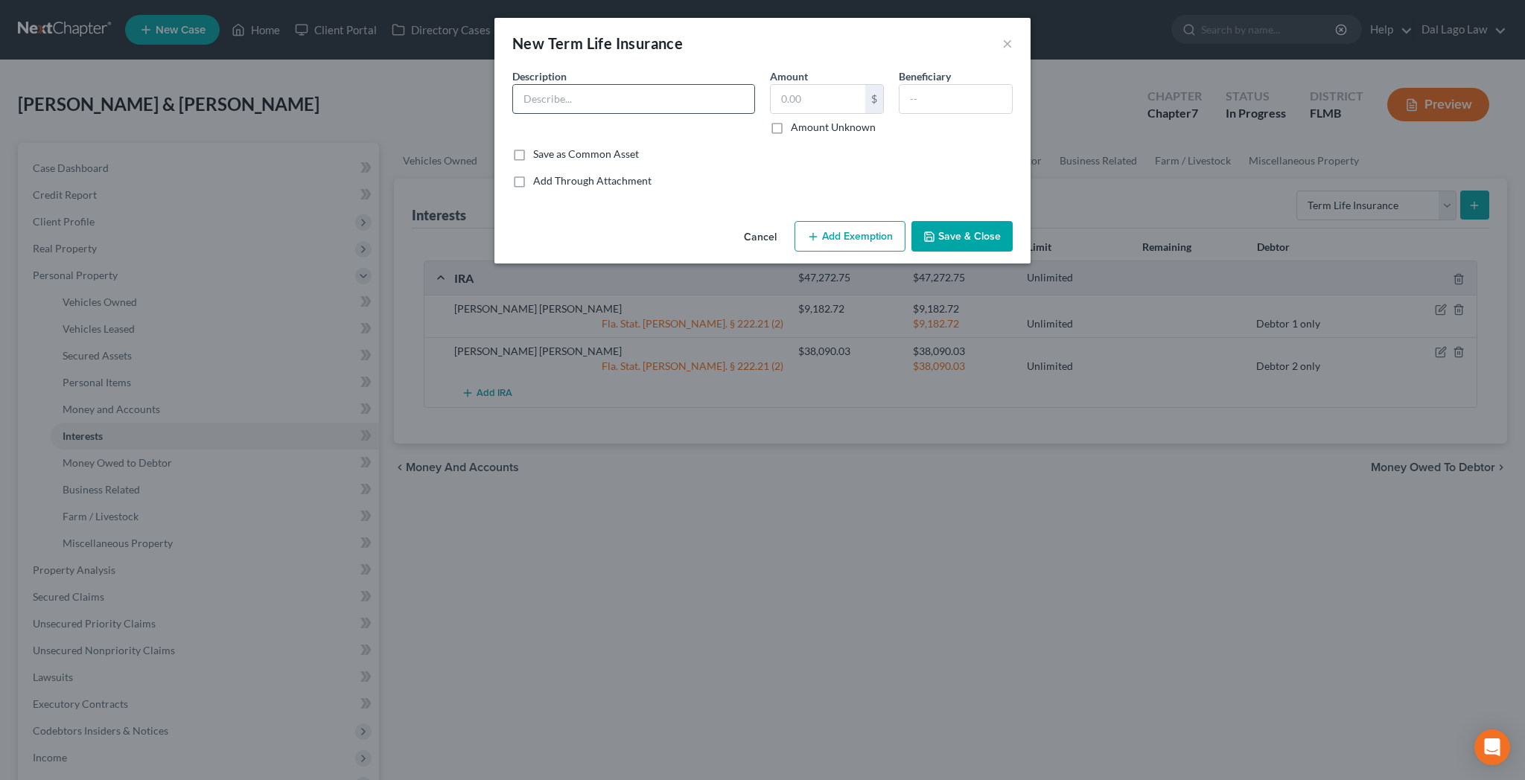
click at [609, 85] on input "text" at bounding box center [633, 99] width 241 height 28
type input "Colonial term life policy"
type input "0"
type input "Spouse"
click at [824, 221] on button "Add Exemption" at bounding box center [850, 236] width 111 height 31
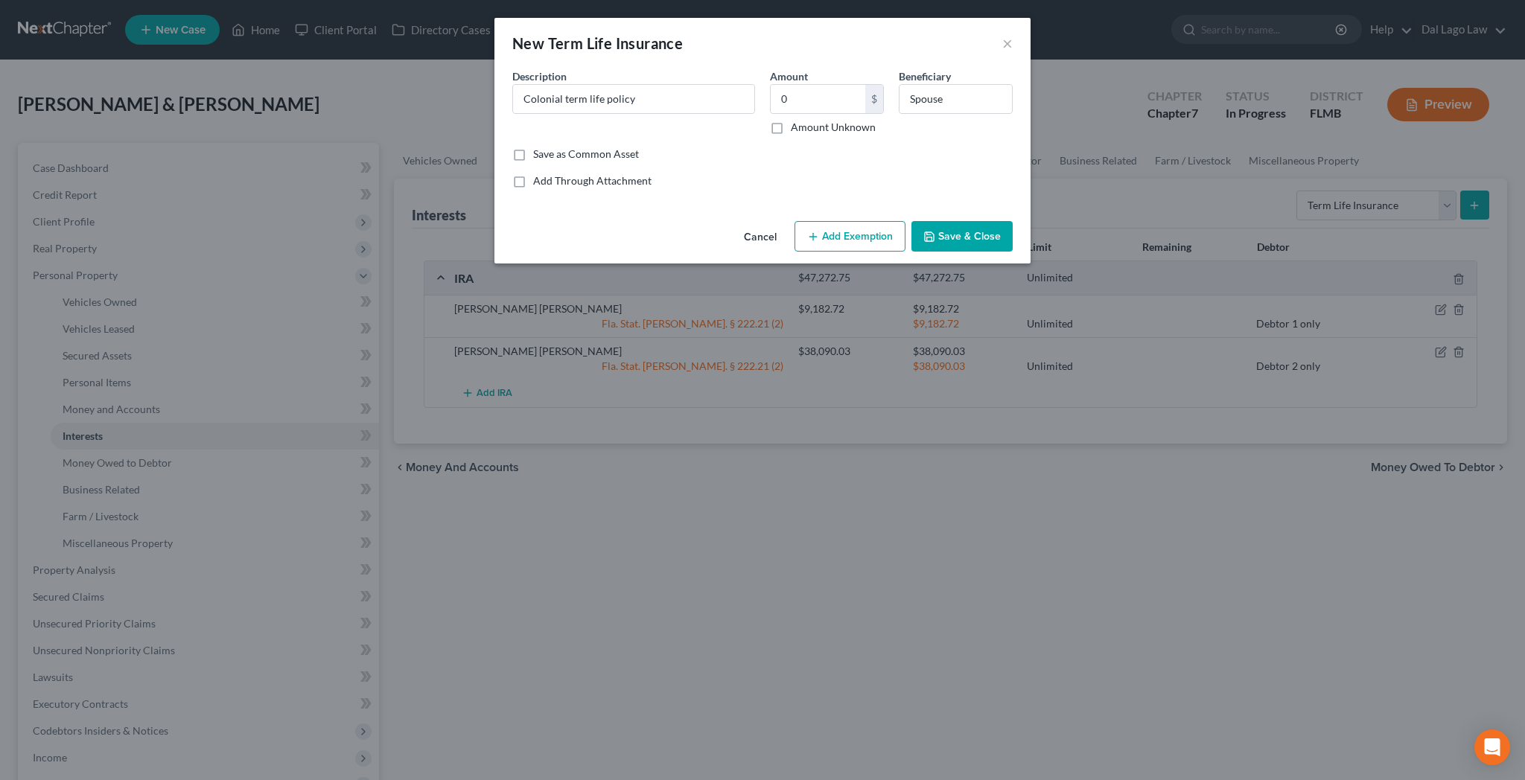
select select "2"
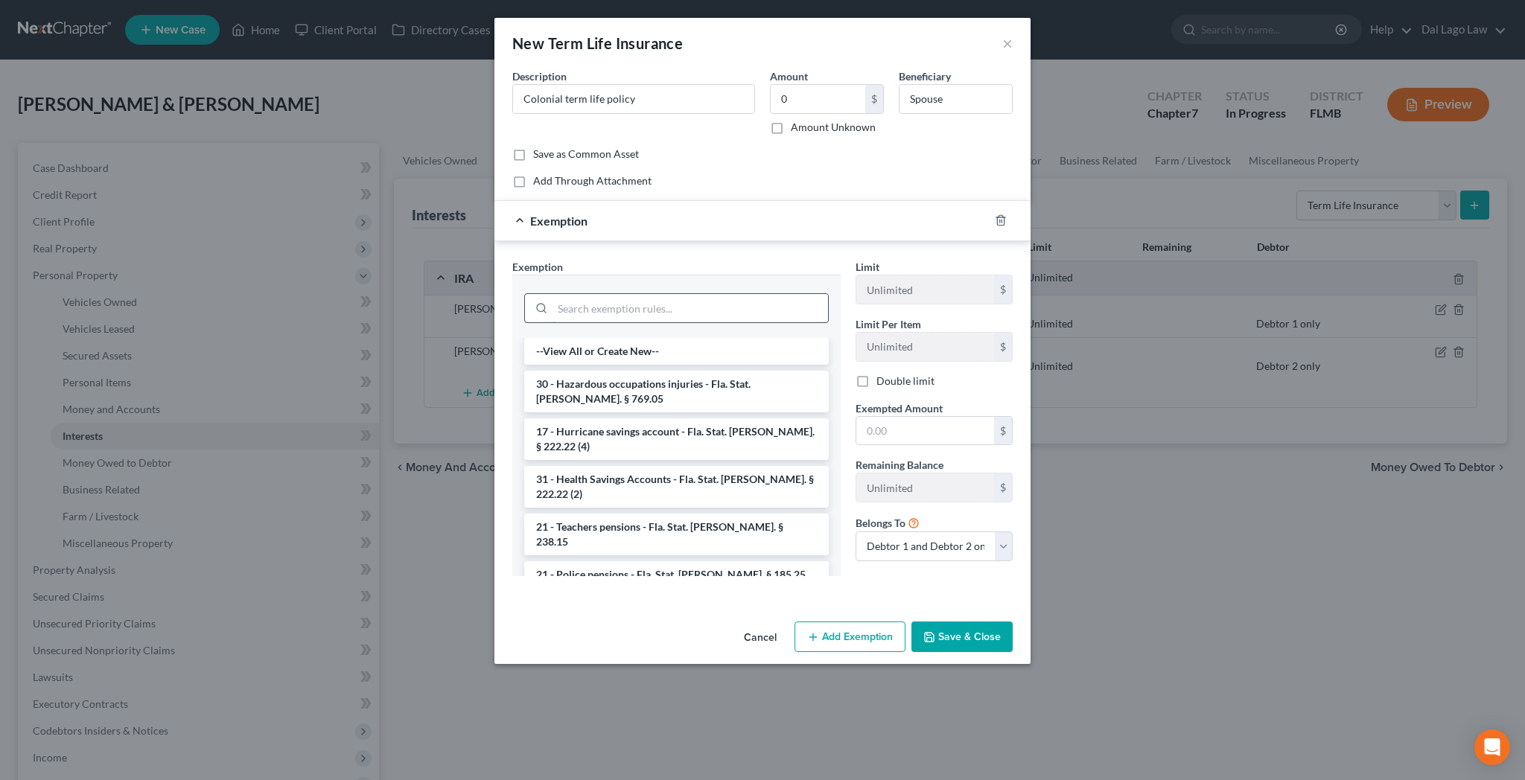
click at [719, 294] on input "search" at bounding box center [691, 308] width 276 height 28
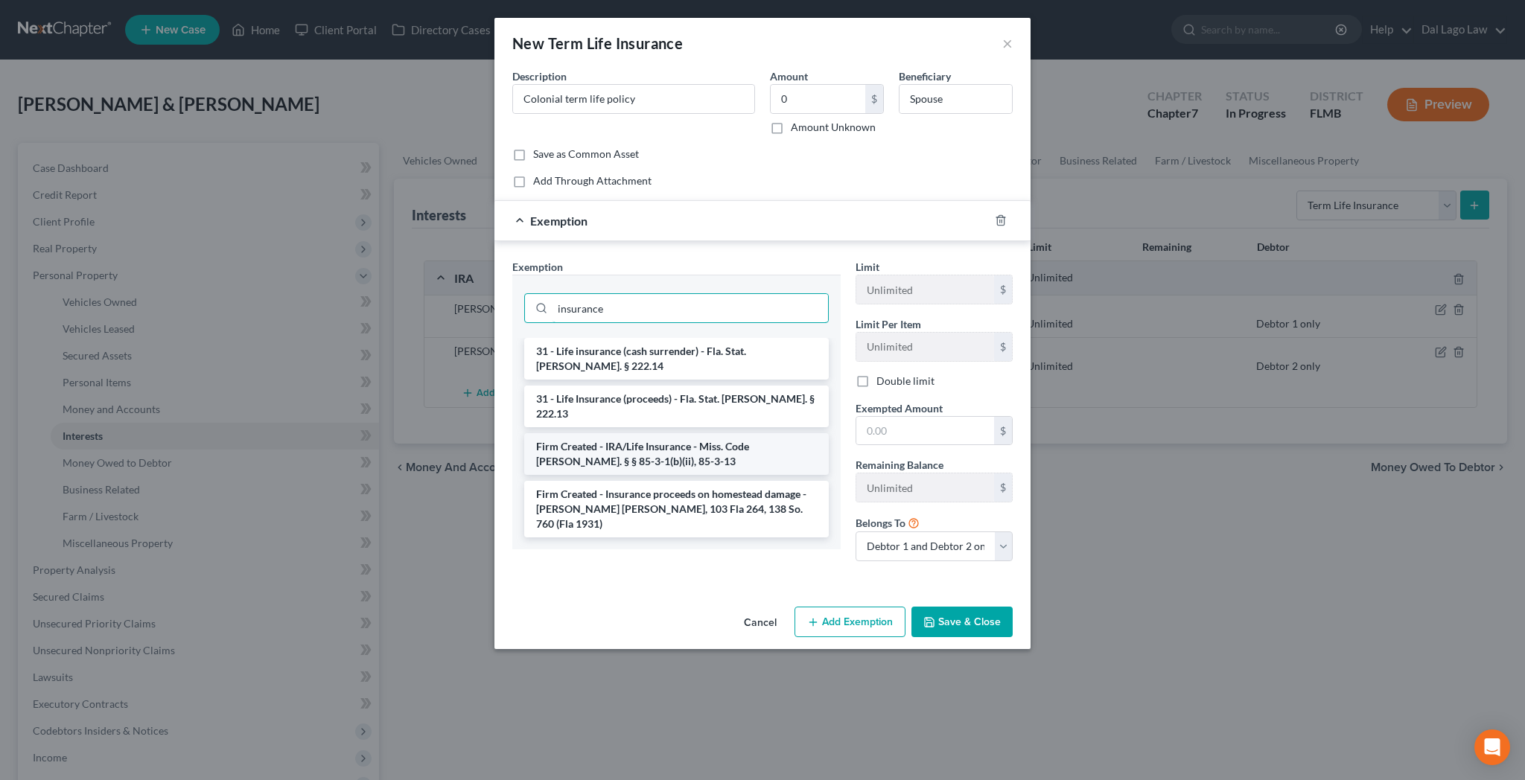
type input "insurance"
click at [684, 433] on li "Firm Created - IRA/Life Insurance - Miss. Code [PERSON_NAME]. § § 85-3-1(b)(ii)…" at bounding box center [676, 454] width 305 height 42
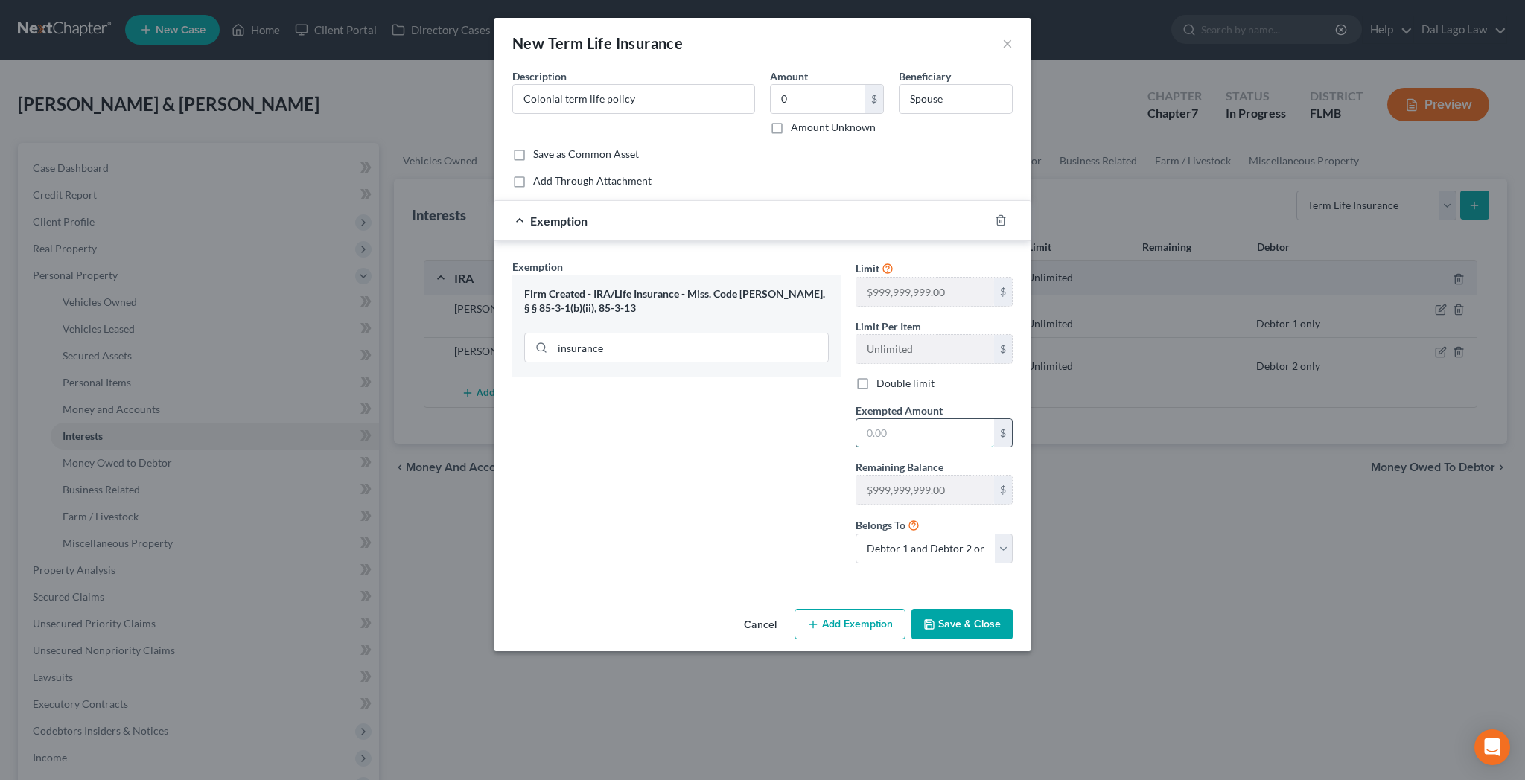
click at [871, 419] on input "text" at bounding box center [925, 433] width 138 height 28
type input "0"
select select "0"
click option "Debtor 1 only" at bounding box center [0, 0] width 0 height 0
click at [911, 609] on button "Save & Close" at bounding box center [961, 624] width 101 height 31
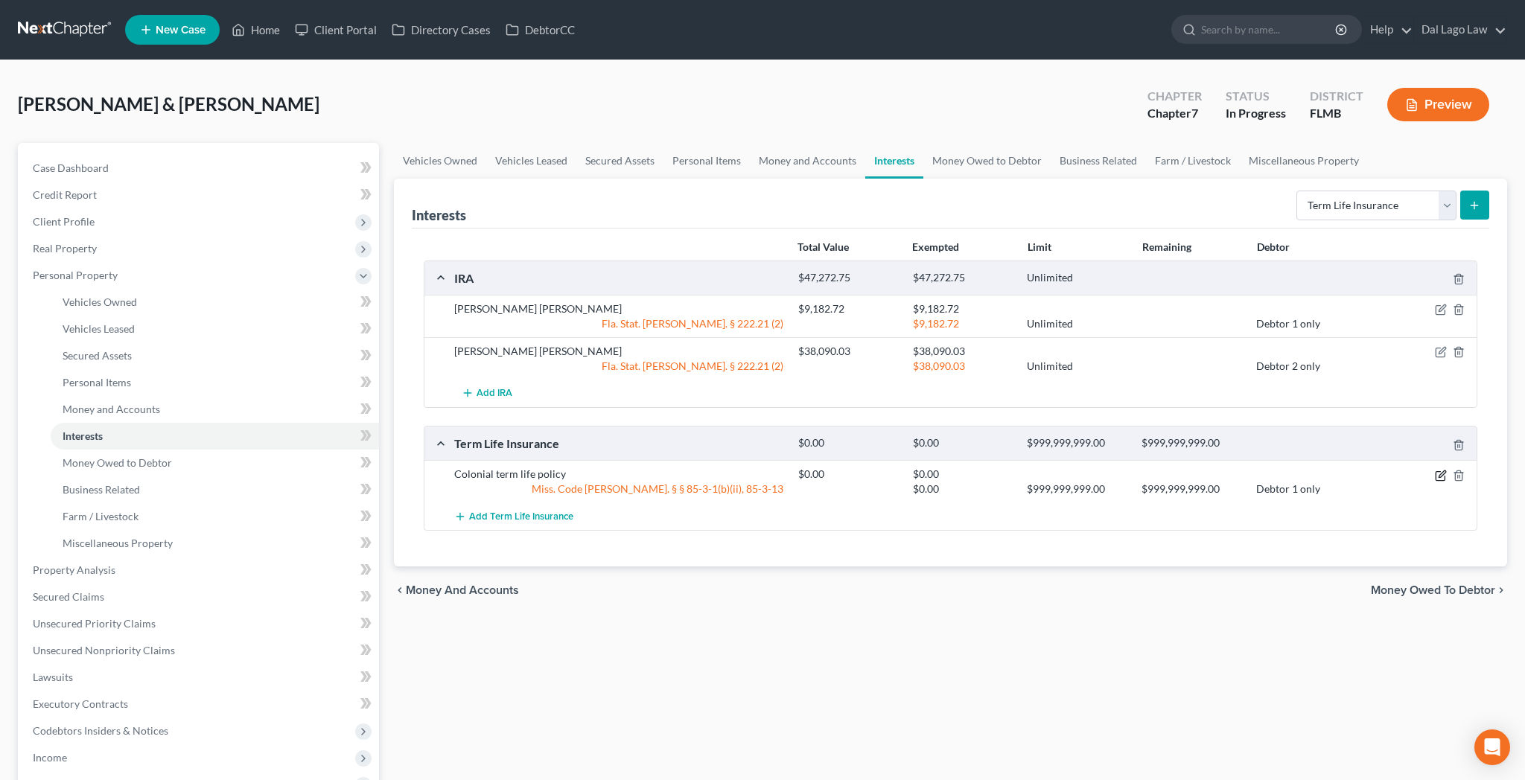
click at [1447, 470] on icon "button" at bounding box center [1441, 476] width 12 height 12
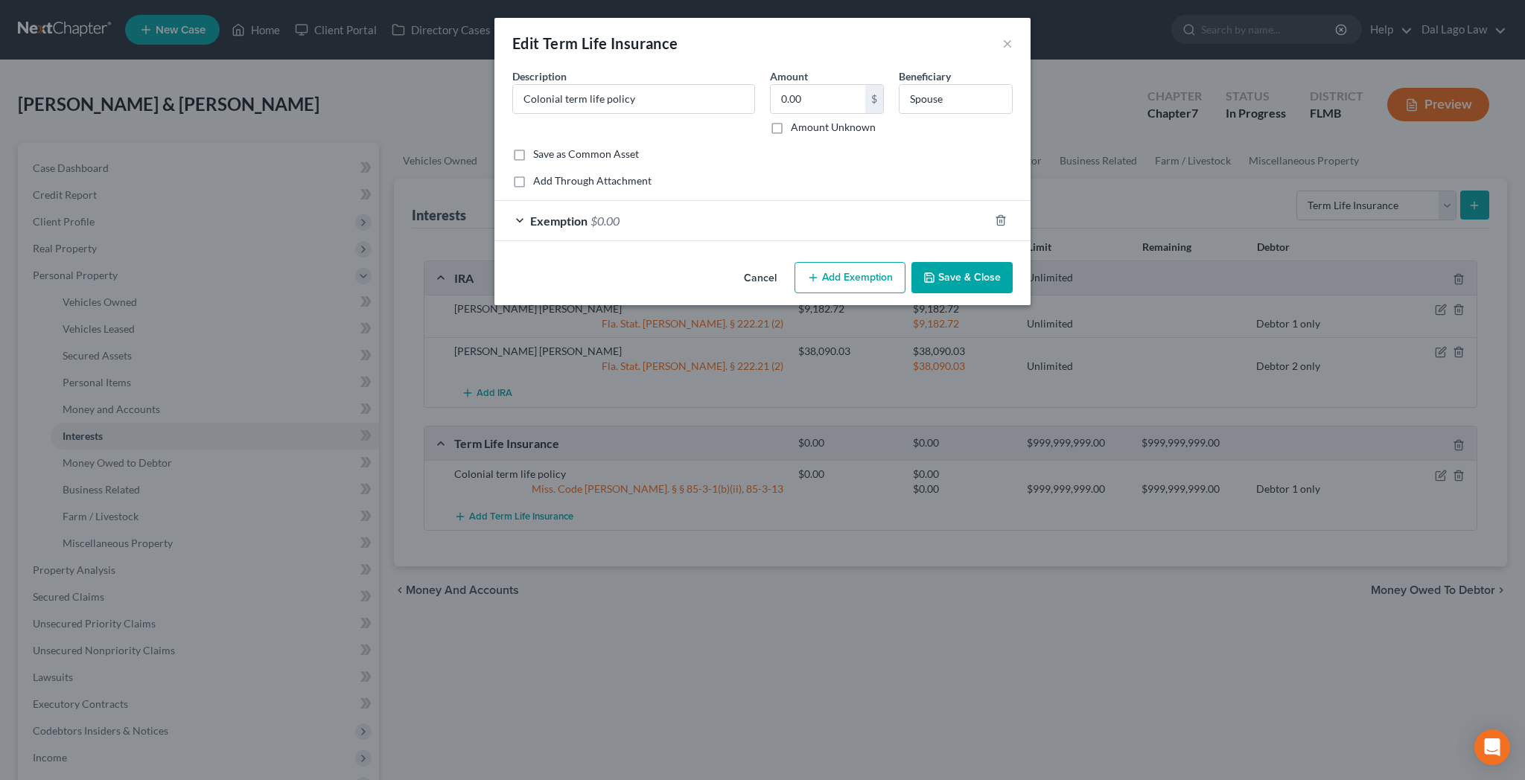
click at [657, 201] on div "Exemption $0.00" at bounding box center [741, 220] width 494 height 39
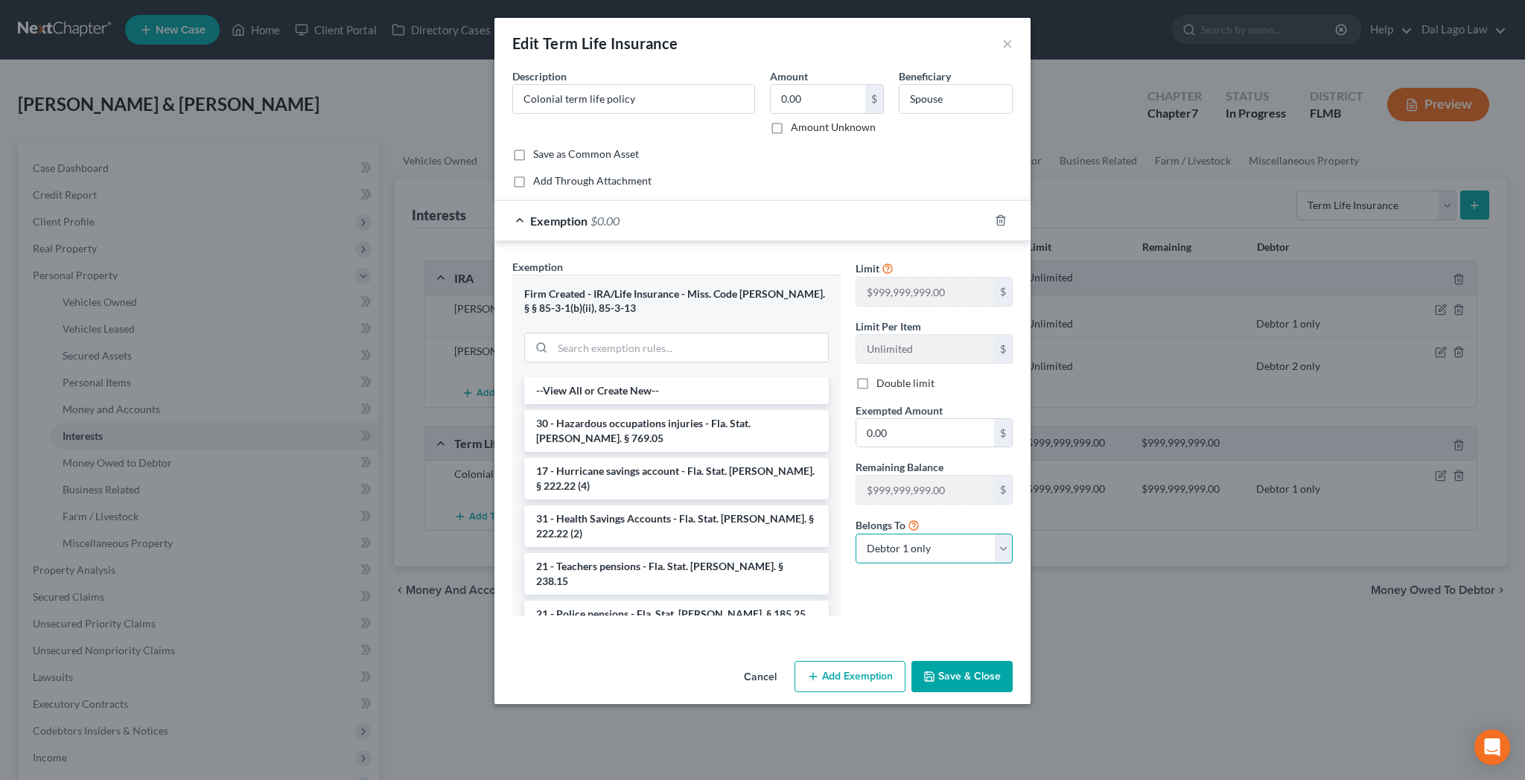
select select "1"
click option "Debtor 2 only" at bounding box center [0, 0] width 0 height 0
click at [912, 661] on button "Save & Close" at bounding box center [961, 676] width 101 height 31
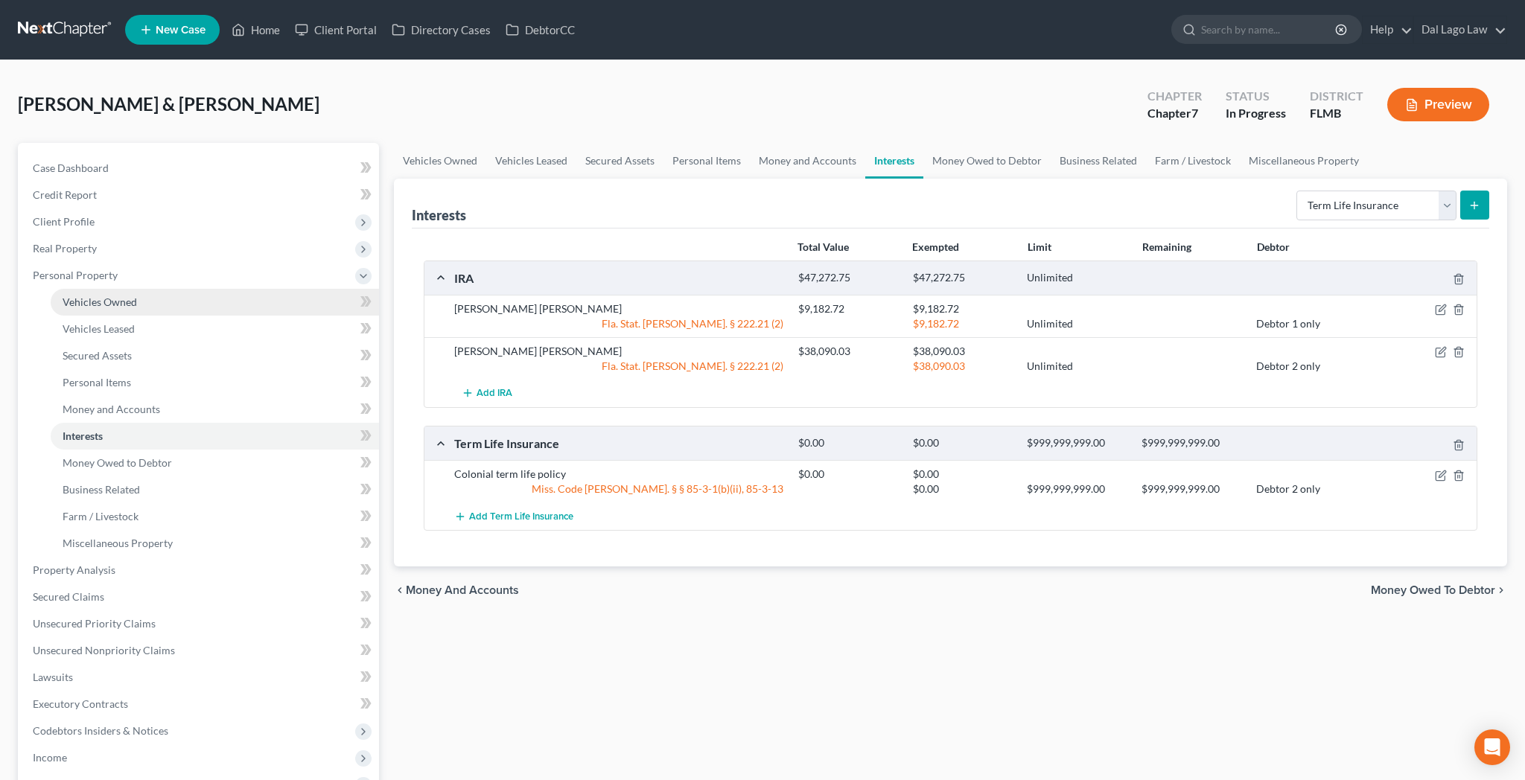
click at [88, 296] on span "Vehicles Owned" at bounding box center [100, 302] width 74 height 13
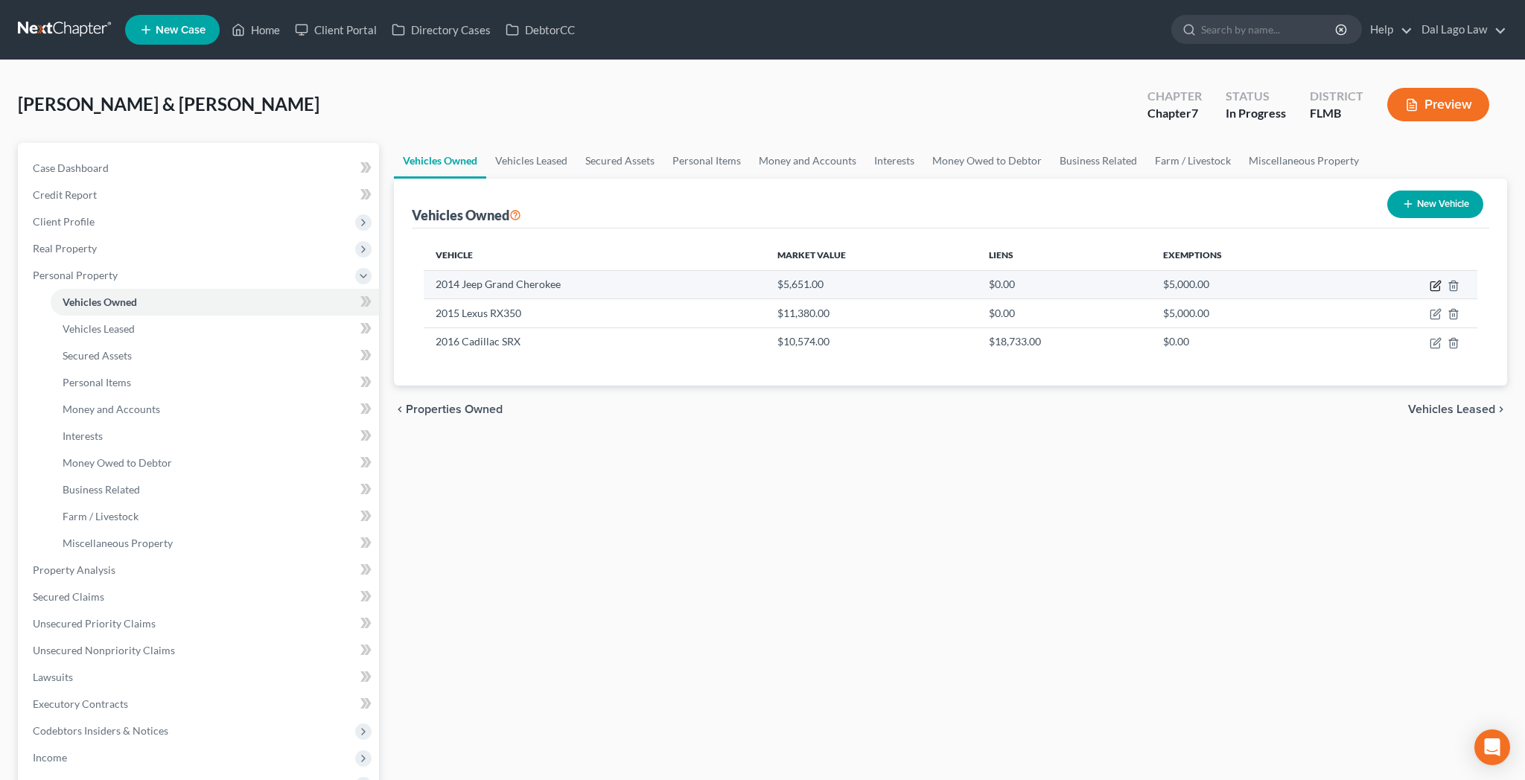
click at [1440, 281] on icon "button" at bounding box center [1436, 284] width 7 height 7
select select "0"
select select "12"
select select "3"
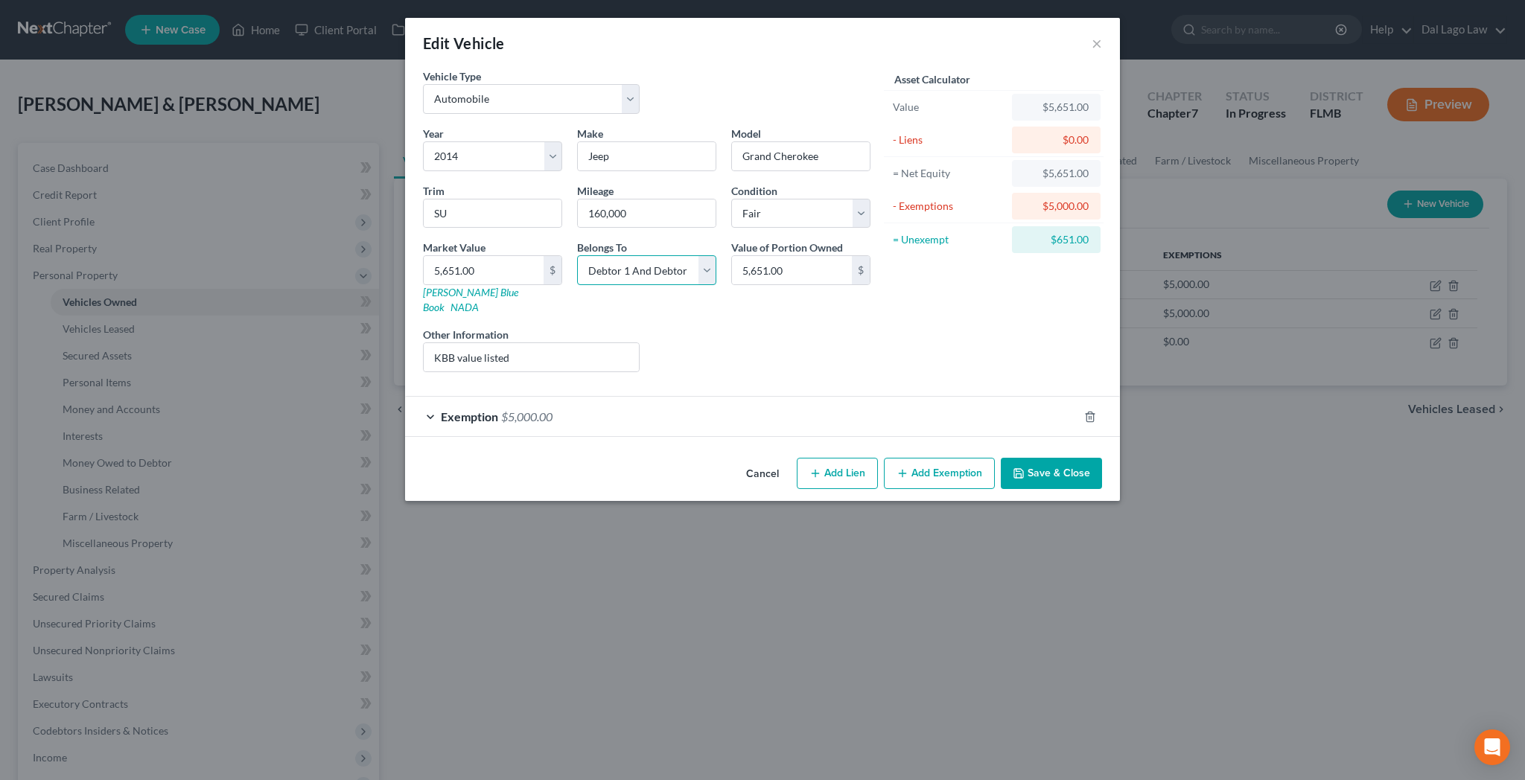
click at [577, 255] on select "Select Debtor 1 Only Debtor 2 Only Debtor 1 And Debtor 2 Only At Least One Of T…" at bounding box center [646, 270] width 139 height 30
select select "3"
click option "At Least One Of The Debtors And Another" at bounding box center [0, 0] width 0 height 0
click at [599, 343] on input "KBB value listed" at bounding box center [531, 357] width 215 height 28
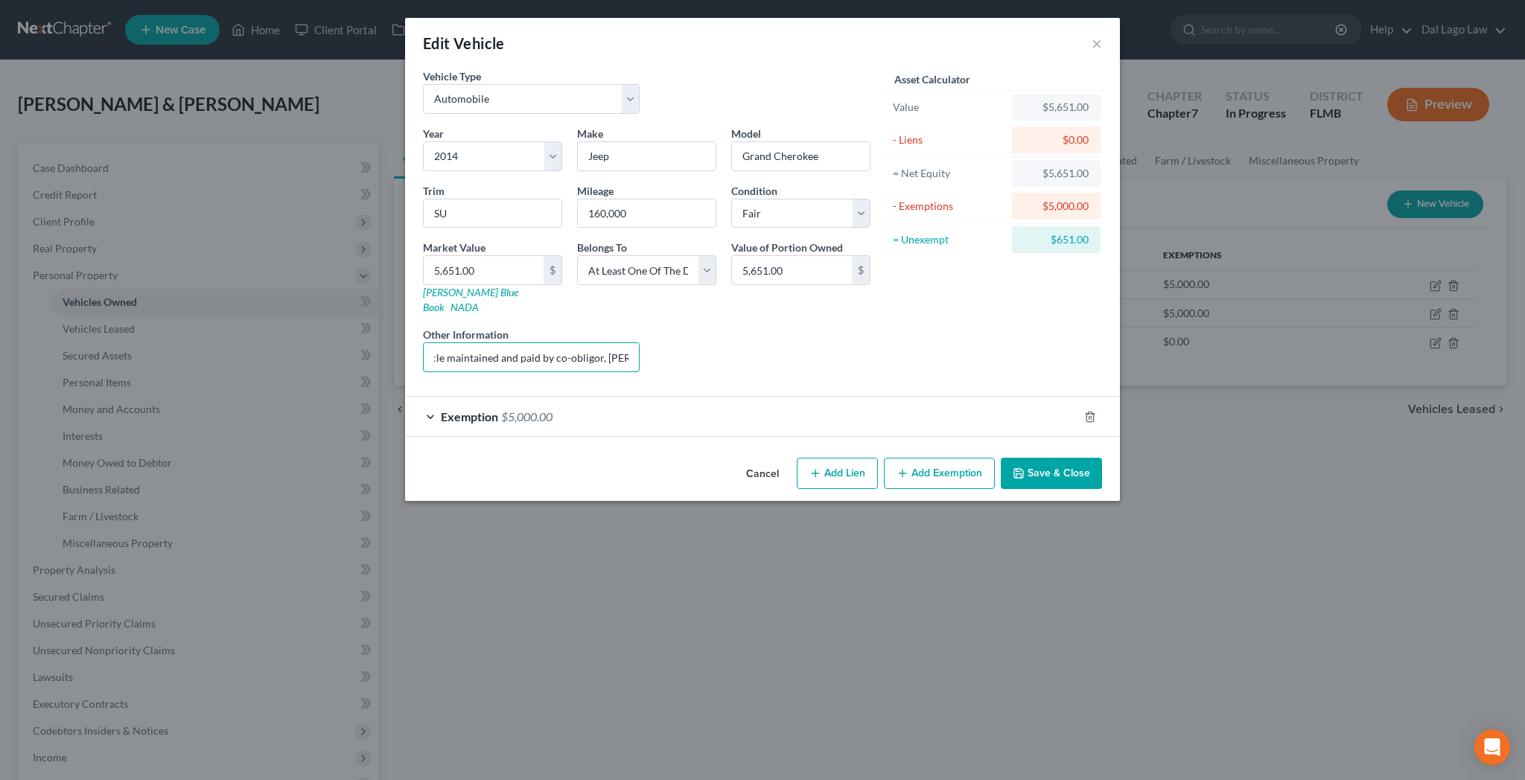
type input "KBB value listed; vehicle maintained and paid by co-obligor, [PERSON_NAME]'s son"
click at [1001, 458] on button "Save & Close" at bounding box center [1051, 473] width 101 height 31
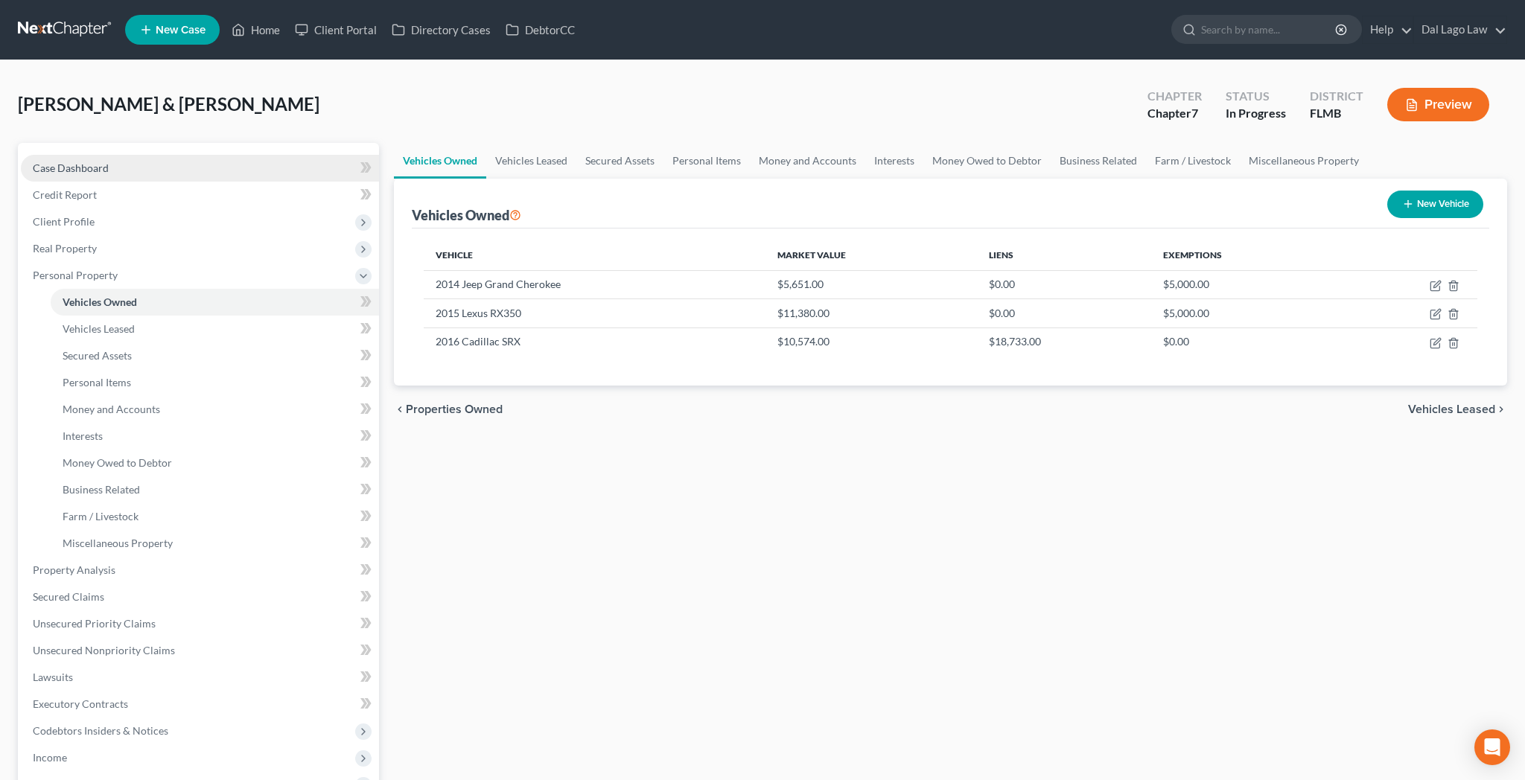
click at [42, 162] on span "Case Dashboard" at bounding box center [71, 168] width 76 height 13
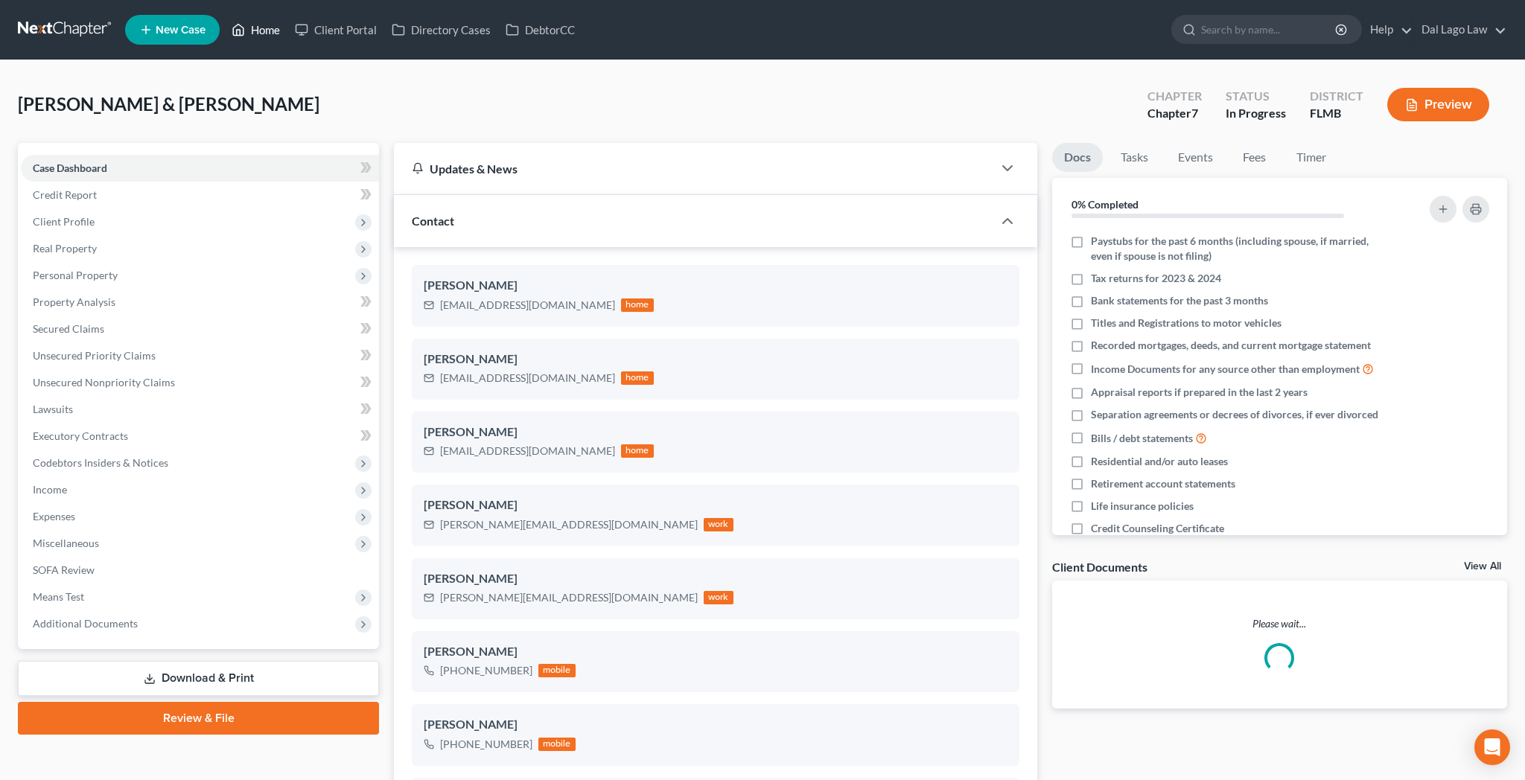
click at [224, 23] on link "Home" at bounding box center [255, 29] width 63 height 27
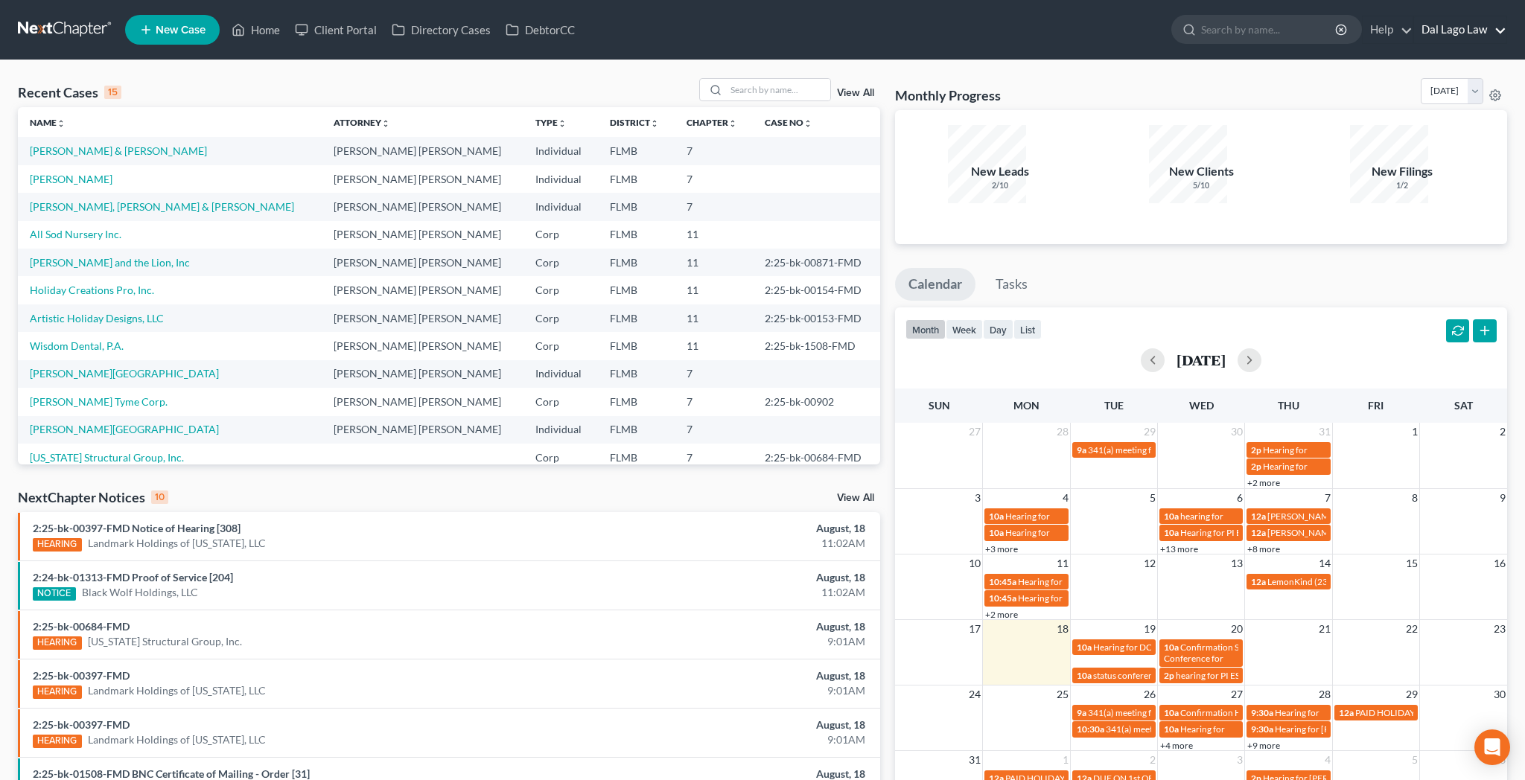
click at [1503, 26] on link "Dal Lago Law" at bounding box center [1460, 29] width 92 height 27
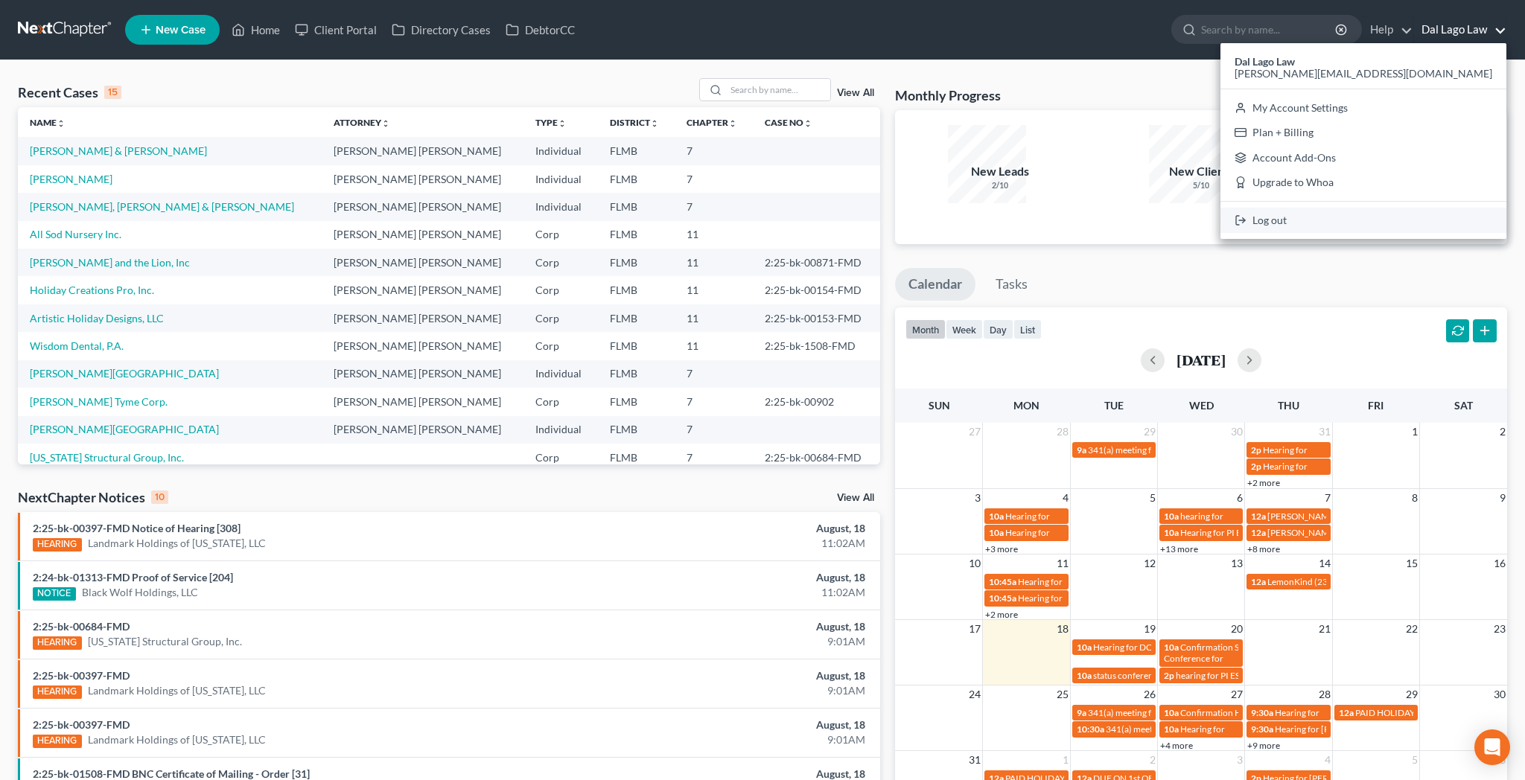
click at [1439, 208] on link "Log out" at bounding box center [1363, 220] width 286 height 25
